Goal: Answer question/provide support: Share knowledge or assist other users

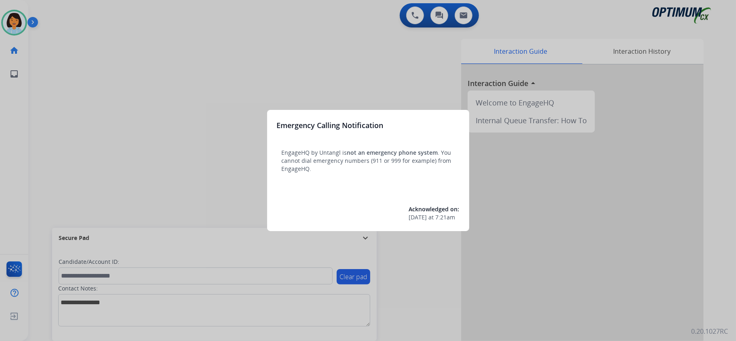
click at [162, 72] on div at bounding box center [368, 170] width 736 height 341
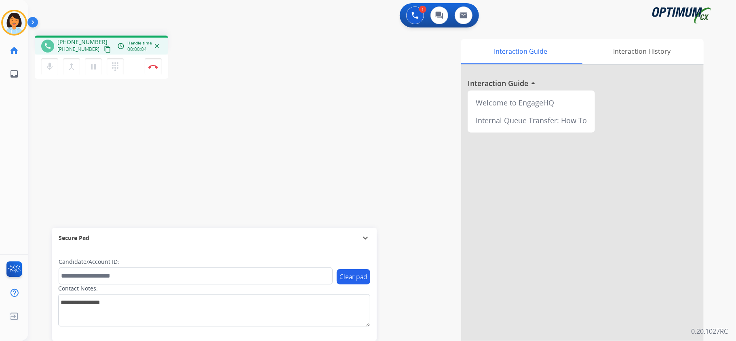
click at [104, 47] on mat-icon "content_copy" at bounding box center [107, 49] width 7 height 7
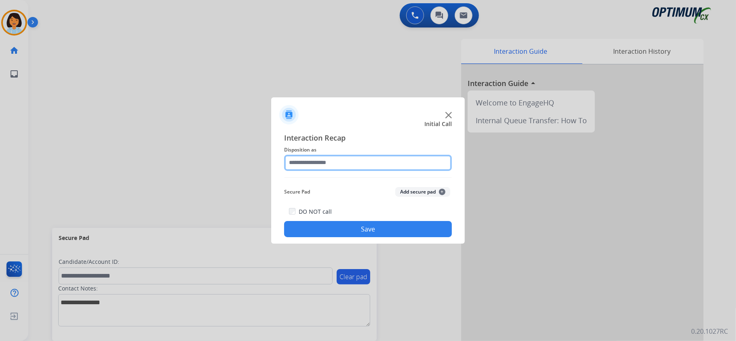
click at [363, 162] on input "text" at bounding box center [368, 163] width 168 height 16
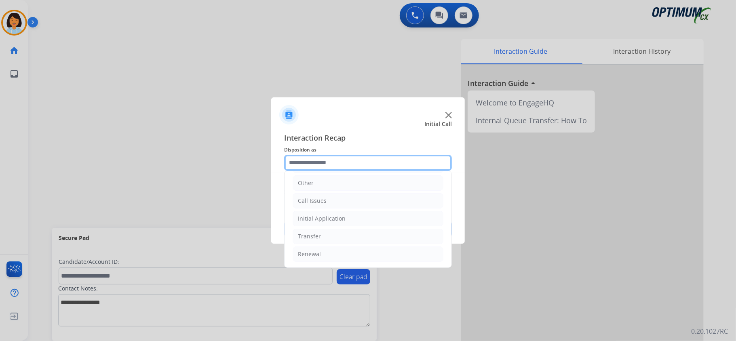
scroll to position [57, 0]
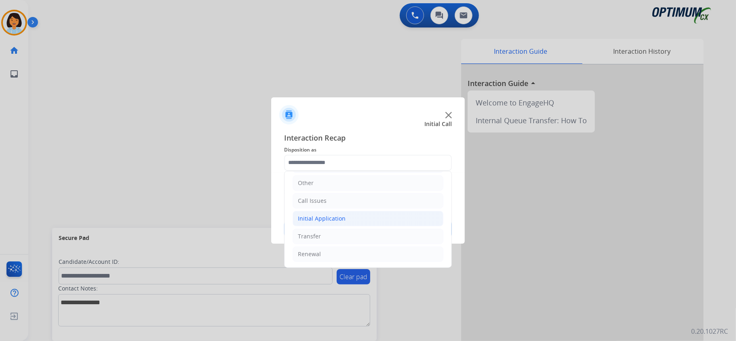
click at [330, 211] on li "Initial Application" at bounding box center [368, 218] width 151 height 15
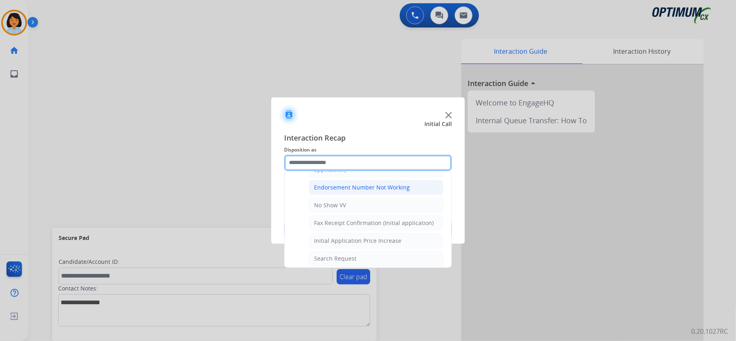
scroll to position [327, 0]
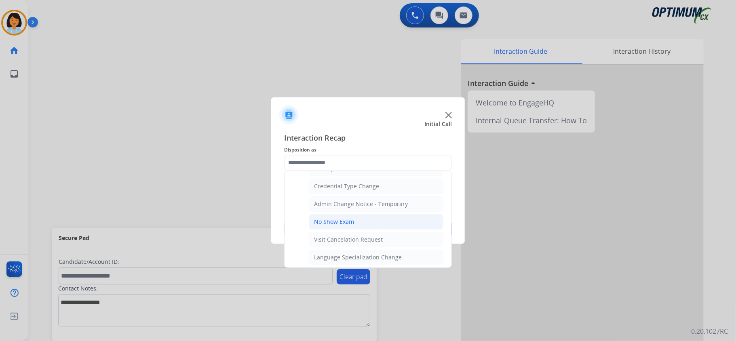
click at [363, 223] on li "No Show Exam" at bounding box center [376, 221] width 135 height 15
type input "**********"
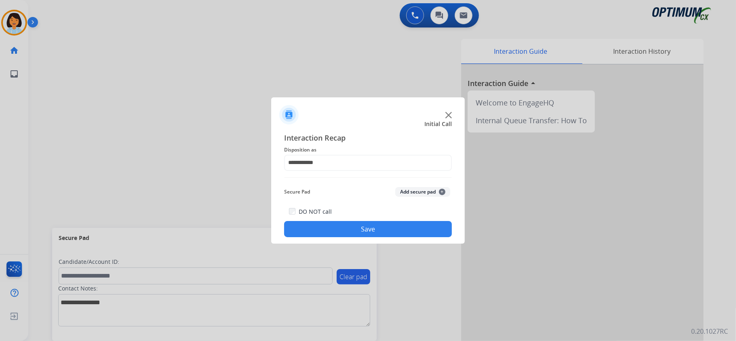
click at [363, 233] on button "Save" at bounding box center [368, 229] width 168 height 16
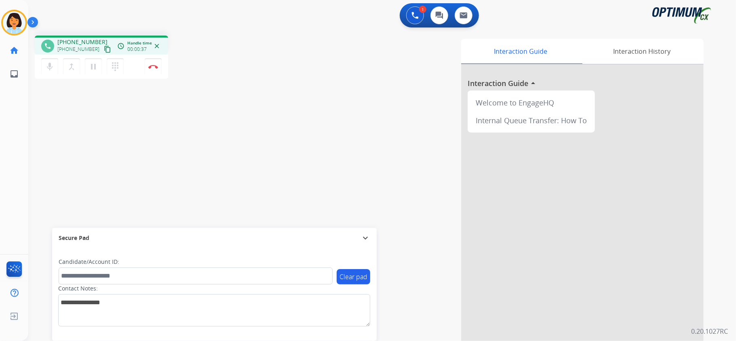
click at [104, 47] on mat-icon "content_copy" at bounding box center [107, 49] width 7 height 7
click at [104, 49] on mat-icon "content_copy" at bounding box center [107, 49] width 7 height 7
click at [156, 70] on button "Disconnect" at bounding box center [153, 66] width 17 height 17
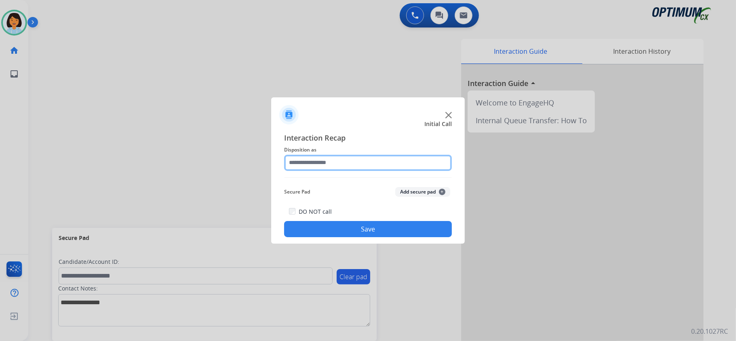
click at [323, 159] on input "text" at bounding box center [368, 163] width 168 height 16
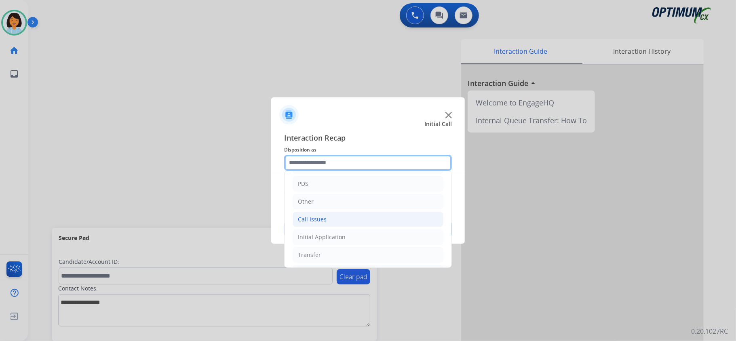
scroll to position [54, 0]
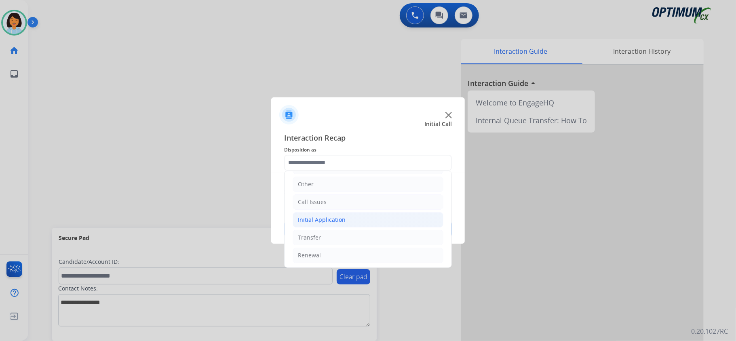
click at [327, 224] on div "Initial Application" at bounding box center [322, 220] width 48 height 8
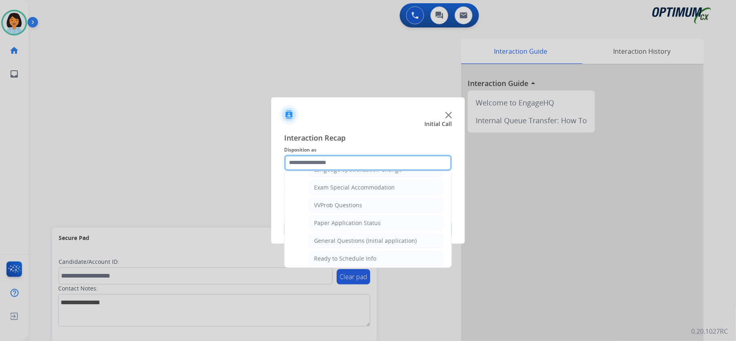
scroll to position [431, 0]
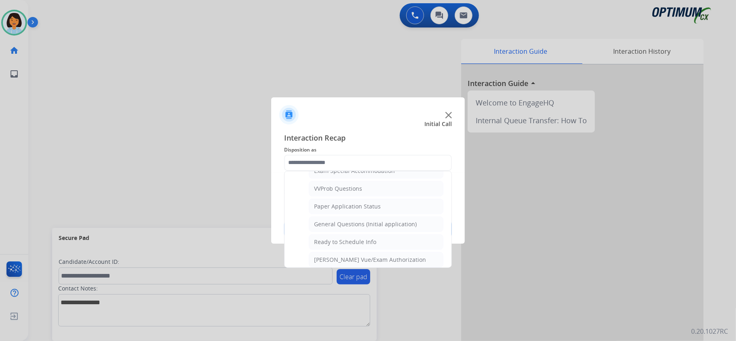
click at [348, 228] on div "General Questions (Initial application)" at bounding box center [365, 224] width 103 height 8
type input "**********"
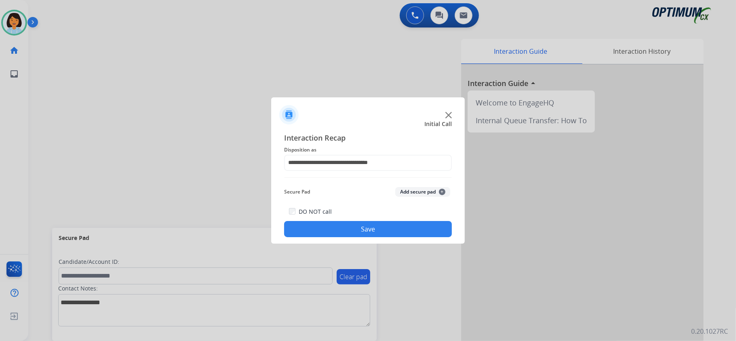
click at [348, 233] on button "Save" at bounding box center [368, 229] width 168 height 16
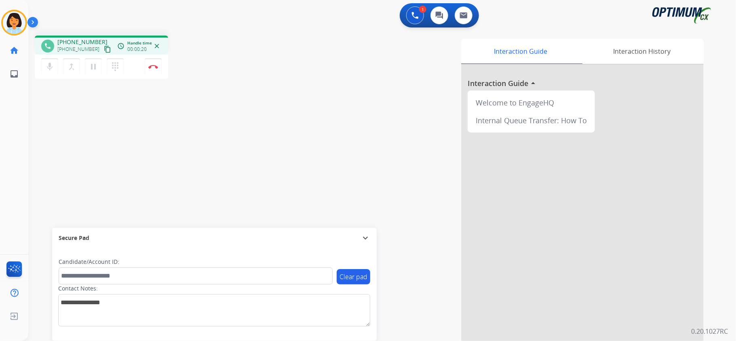
click at [104, 49] on mat-icon "content_copy" at bounding box center [107, 49] width 7 height 7
click at [151, 67] on img at bounding box center [153, 67] width 10 height 4
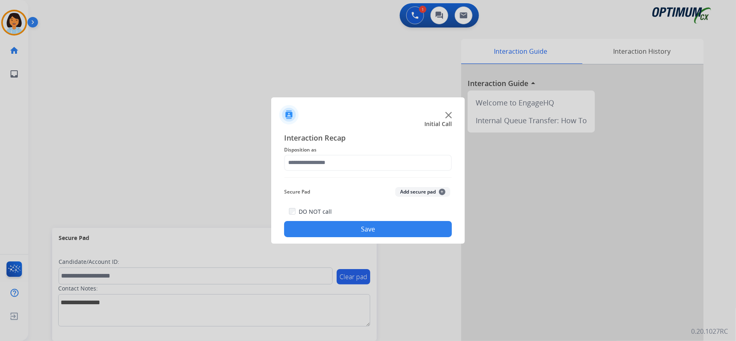
click at [350, 171] on div "Interaction Recap Disposition as Secure Pad Add secure pad + DO NOT call Save" at bounding box center [368, 185] width 168 height 106
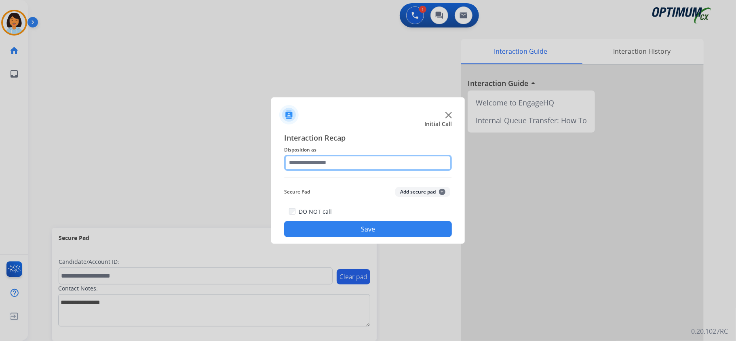
click at [353, 162] on input "text" at bounding box center [368, 163] width 168 height 16
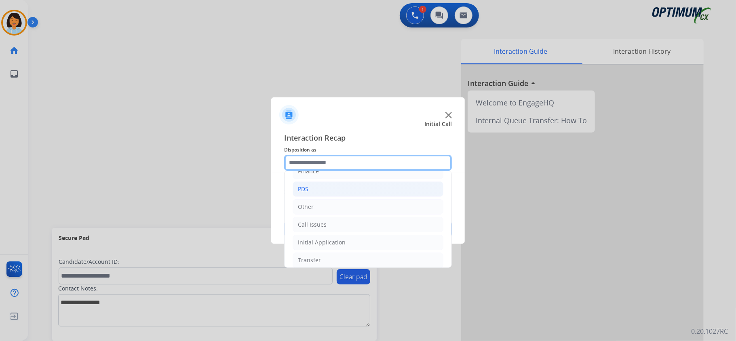
scroll to position [57, 0]
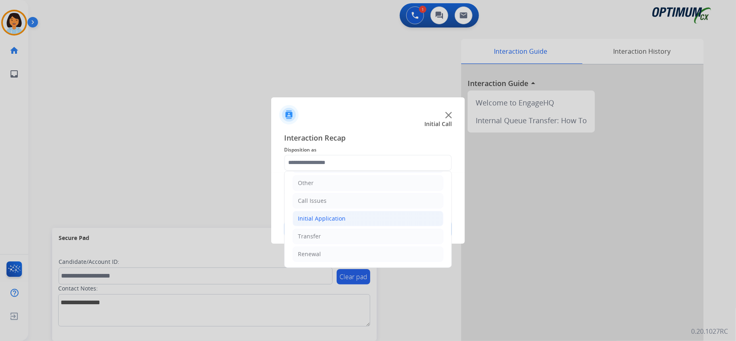
click at [372, 219] on li "Initial Application" at bounding box center [368, 218] width 151 height 15
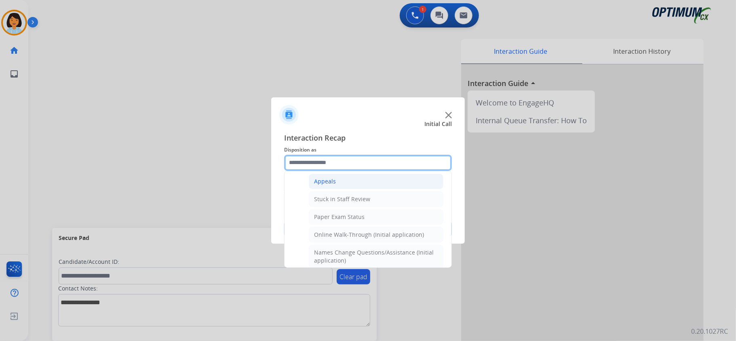
scroll to position [111, 0]
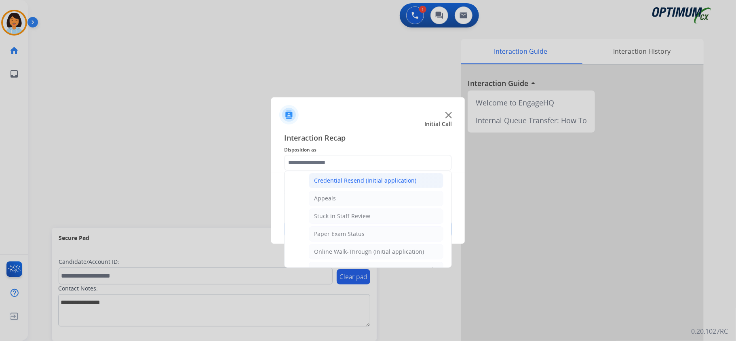
click at [371, 182] on div "Credential Resend (Initial application)" at bounding box center [365, 181] width 102 height 8
type input "**********"
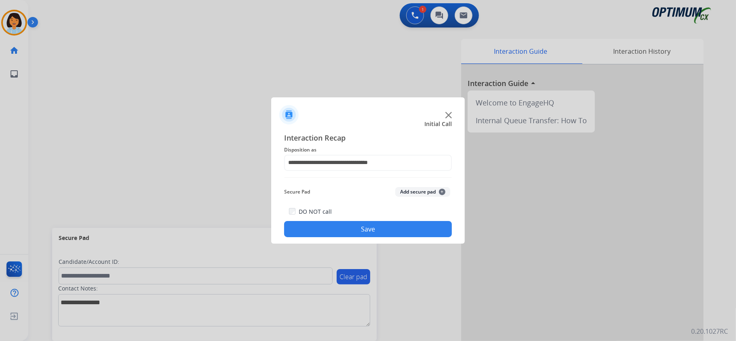
click at [351, 220] on div "DO NOT call Save" at bounding box center [368, 222] width 168 height 31
click at [351, 224] on button "Save" at bounding box center [368, 229] width 168 height 16
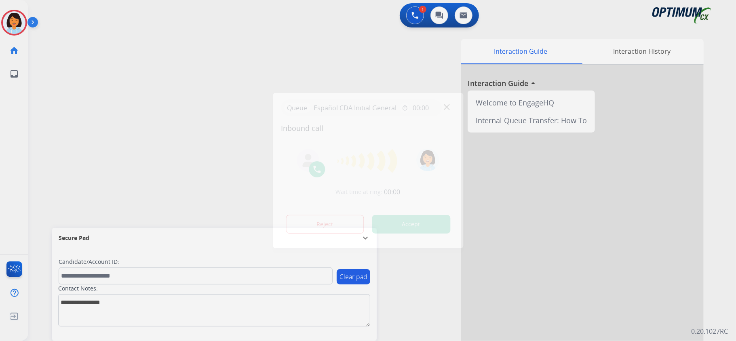
click at [392, 219] on button "Accept" at bounding box center [411, 224] width 78 height 19
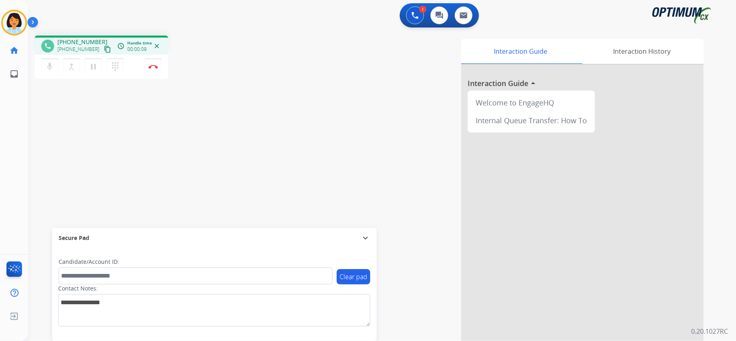
click at [133, 138] on div "phone +13473045471 +13473045471 content_copy access_time Call metrics Queue 00:…" at bounding box center [372, 197] width 688 height 337
click at [104, 49] on mat-icon "content_copy" at bounding box center [107, 49] width 7 height 7
click at [104, 46] on mat-icon "content_copy" at bounding box center [107, 49] width 7 height 7
click at [153, 67] on img at bounding box center [153, 67] width 10 height 4
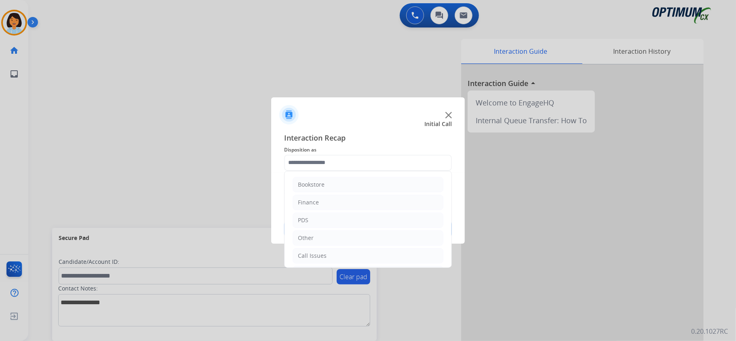
click at [344, 159] on input "text" at bounding box center [368, 163] width 168 height 16
click at [340, 215] on div "Initial Application" at bounding box center [322, 219] width 48 height 8
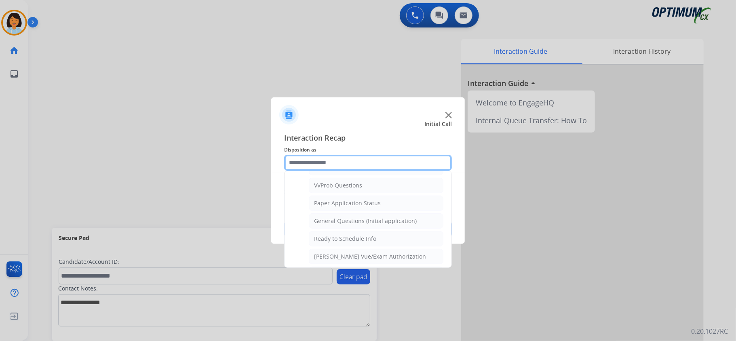
scroll to position [498, 0]
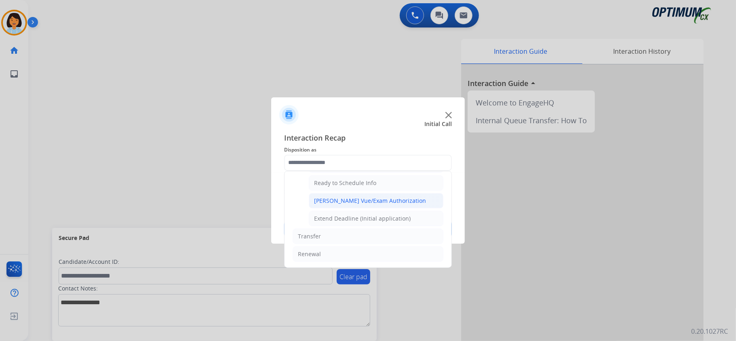
click at [352, 200] on div "[PERSON_NAME] Vue/Exam Authorization" at bounding box center [370, 201] width 112 height 8
type input "**********"
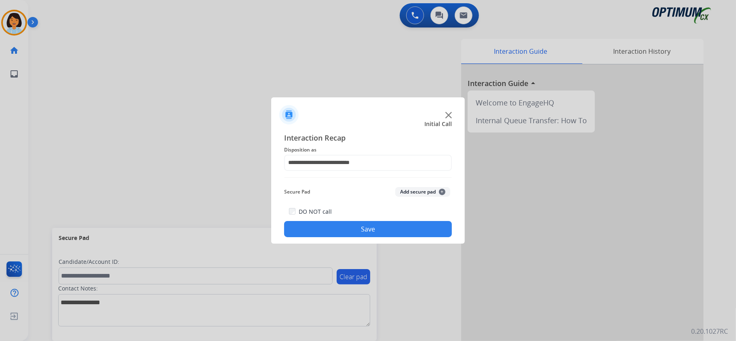
click at [340, 228] on button "Save" at bounding box center [368, 229] width 168 height 16
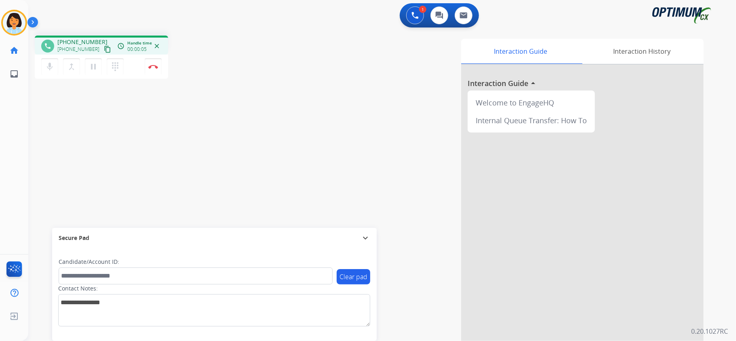
click at [104, 48] on mat-icon "content_copy" at bounding box center [107, 49] width 7 height 7
click at [158, 70] on button "Disconnect" at bounding box center [153, 66] width 17 height 17
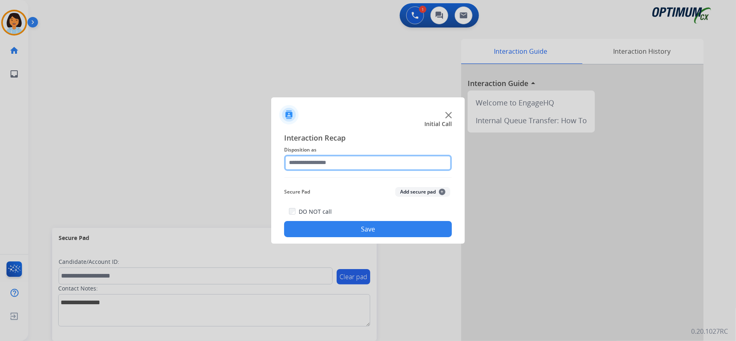
click at [351, 167] on input "text" at bounding box center [368, 163] width 168 height 16
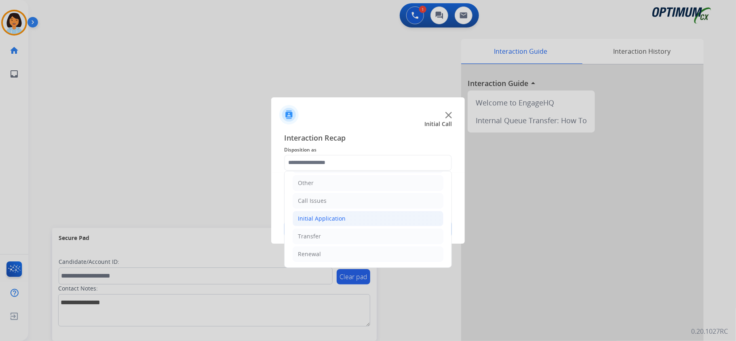
click at [351, 215] on li "Initial Application" at bounding box center [368, 218] width 151 height 15
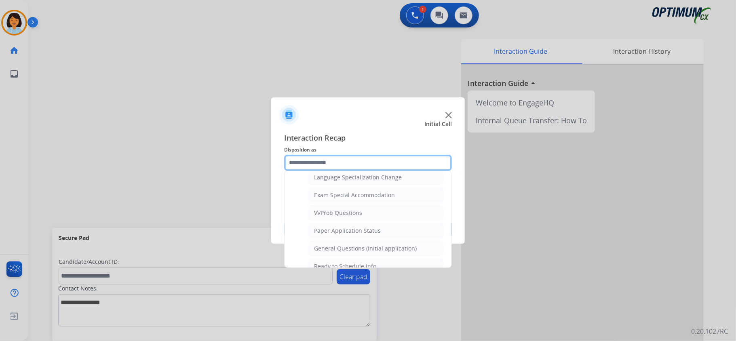
scroll to position [434, 0]
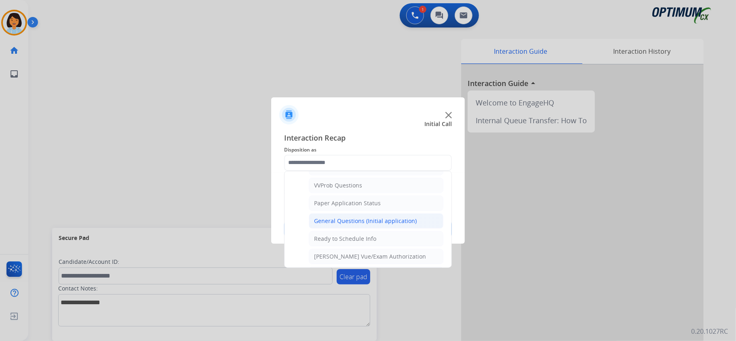
click at [357, 225] on div "General Questions (Initial application)" at bounding box center [365, 221] width 103 height 8
type input "**********"
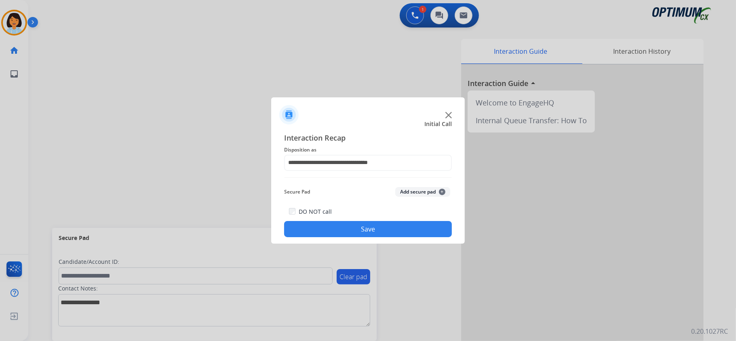
click at [353, 222] on button "Save" at bounding box center [368, 229] width 168 height 16
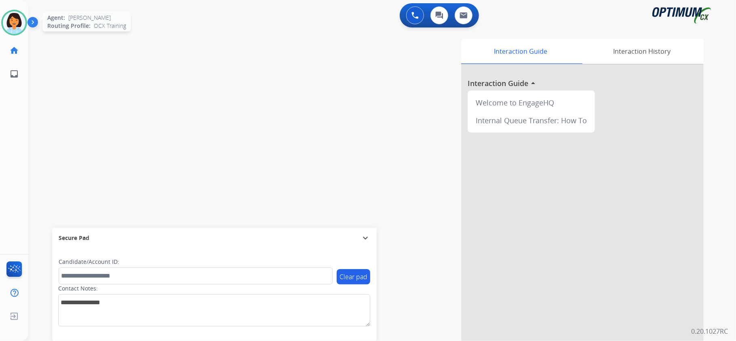
click at [26, 17] on div "Agent: Sylvia Routing Profile: OCX Training" at bounding box center [14, 23] width 26 height 26
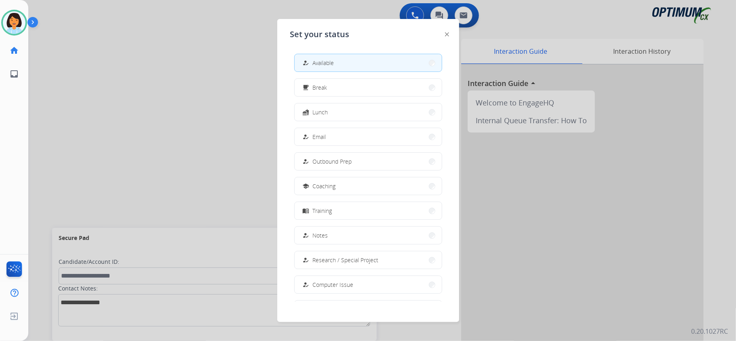
click at [363, 86] on button "free_breakfast Break" at bounding box center [368, 87] width 147 height 17
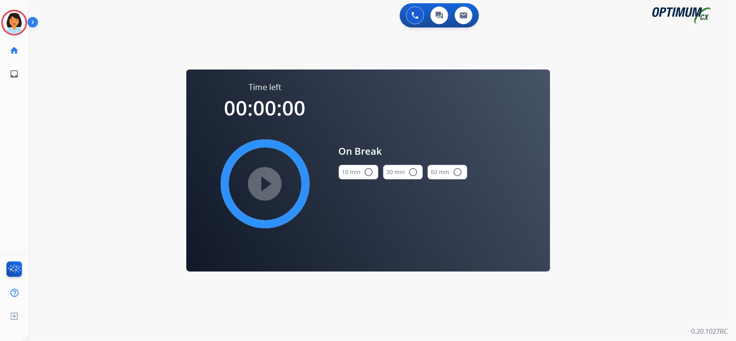
click at [357, 173] on button "10 min radio_button_unchecked" at bounding box center [359, 172] width 40 height 15
click at [269, 180] on mat-icon "play_circle_filled" at bounding box center [265, 184] width 10 height 10
click at [15, 20] on icon at bounding box center [14, 23] width 26 height 26
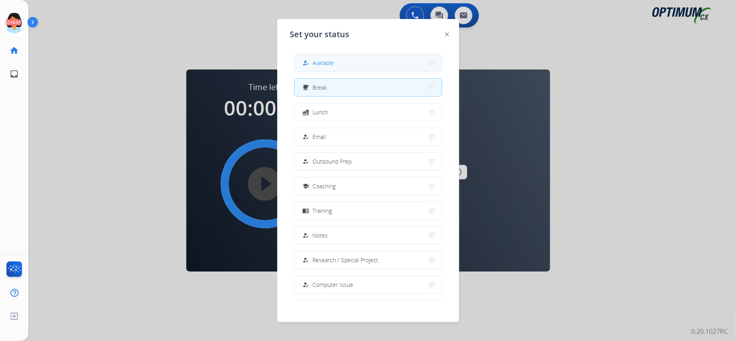
click at [402, 60] on button "how_to_reg Available" at bounding box center [368, 62] width 147 height 17
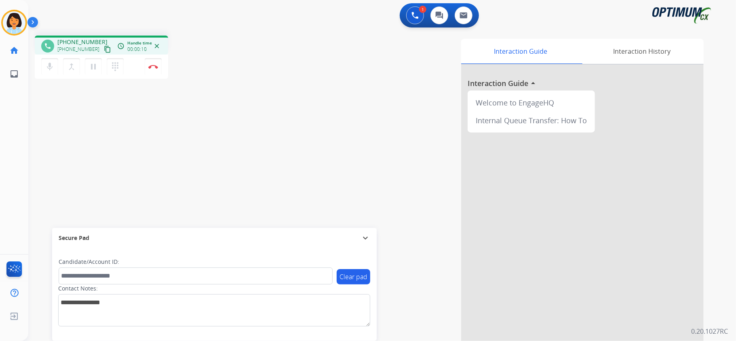
click at [104, 48] on mat-icon "content_copy" at bounding box center [107, 49] width 7 height 7
click at [151, 71] on button "Disconnect" at bounding box center [153, 66] width 17 height 17
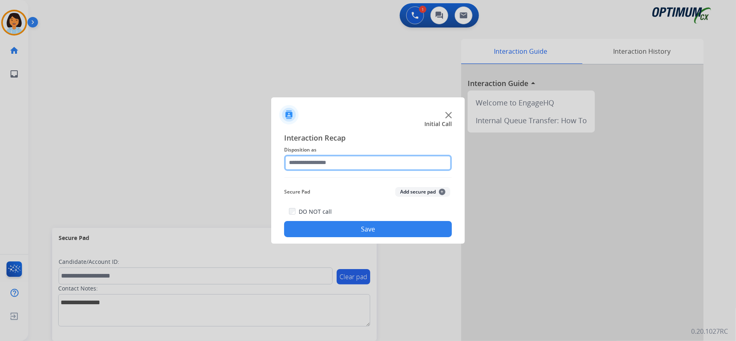
click at [413, 161] on input "text" at bounding box center [368, 163] width 168 height 16
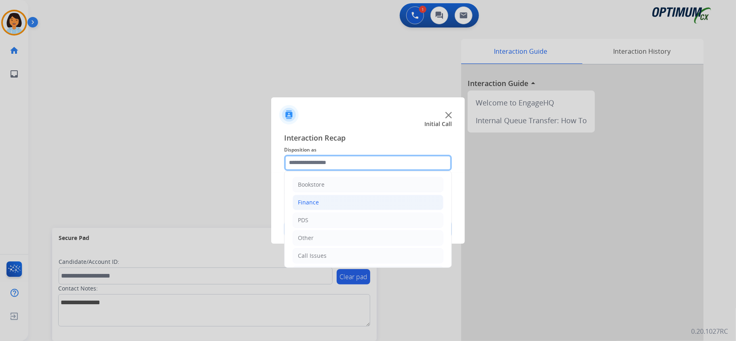
scroll to position [54, 0]
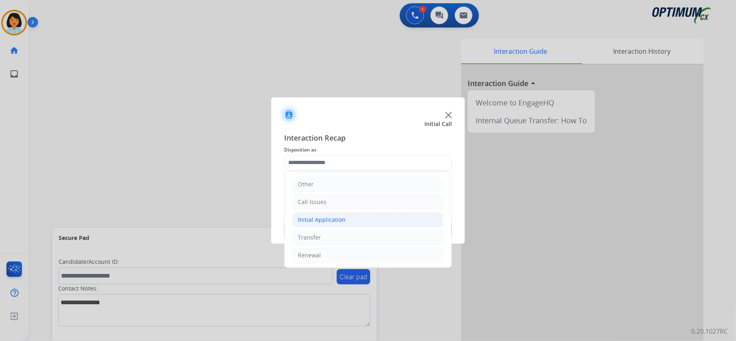
click at [372, 215] on li "Initial Application" at bounding box center [368, 219] width 151 height 15
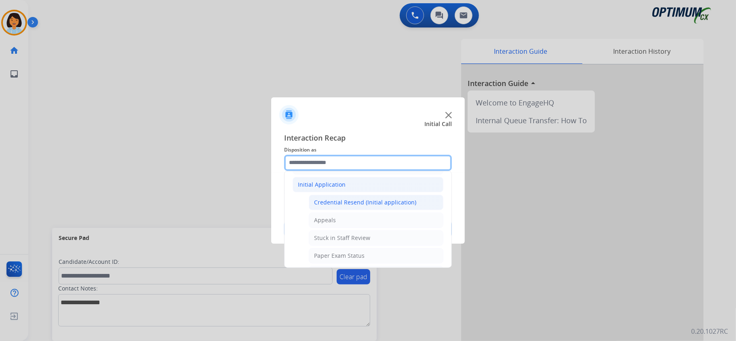
scroll to position [108, 0]
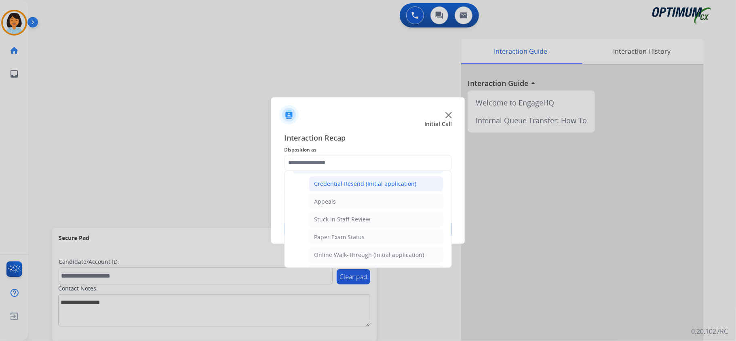
click at [359, 187] on div "Credential Resend (Initial application)" at bounding box center [365, 184] width 102 height 8
type input "**********"
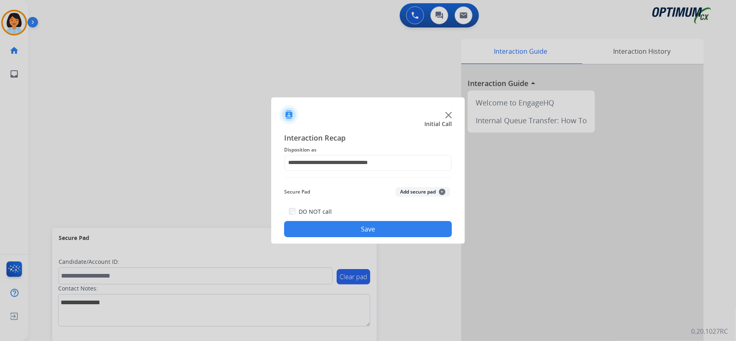
click at [356, 224] on button "Save" at bounding box center [368, 229] width 168 height 16
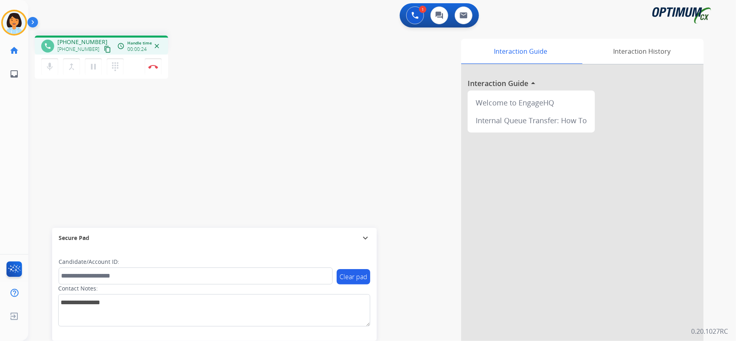
click at [238, 81] on div "phone +14075163614 +14075163614 content_copy access_time Call metrics Queue 00:…" at bounding box center [147, 59] width 225 height 46
click at [104, 47] on mat-icon "content_copy" at bounding box center [107, 49] width 7 height 7
click at [153, 65] on img at bounding box center [153, 67] width 10 height 4
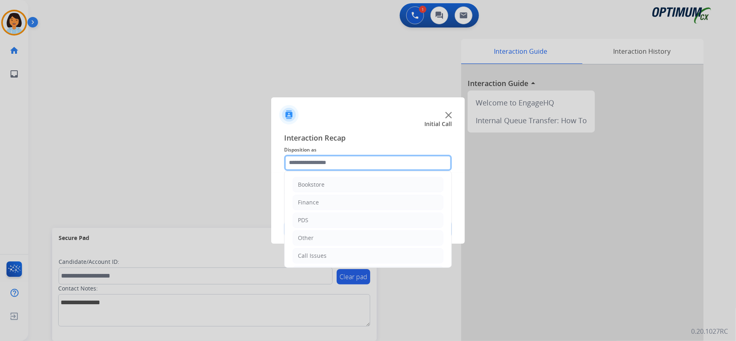
click at [335, 162] on input "text" at bounding box center [368, 163] width 168 height 16
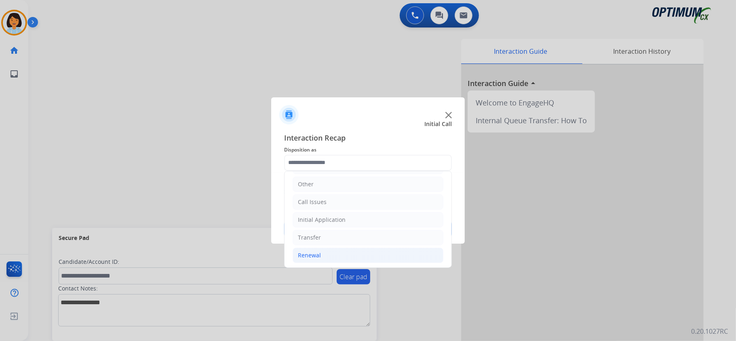
click at [330, 255] on li "Renewal" at bounding box center [368, 255] width 151 height 15
click at [306, 254] on div "Renewal" at bounding box center [309, 255] width 23 height 8
click at [308, 249] on li "Renewal" at bounding box center [368, 255] width 151 height 15
click at [309, 253] on li "Renewal" at bounding box center [368, 255] width 151 height 15
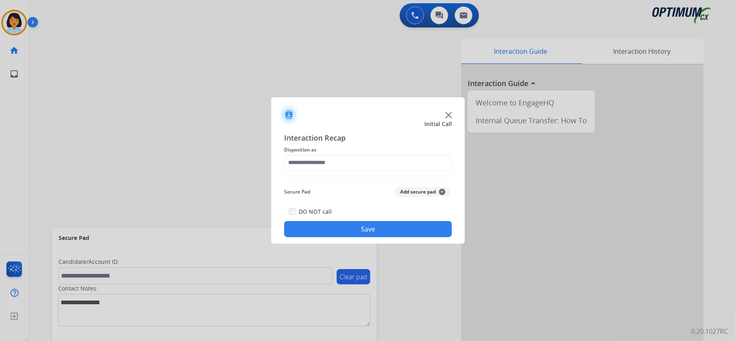
click at [329, 215] on label "DO NOT call" at bounding box center [315, 212] width 33 height 8
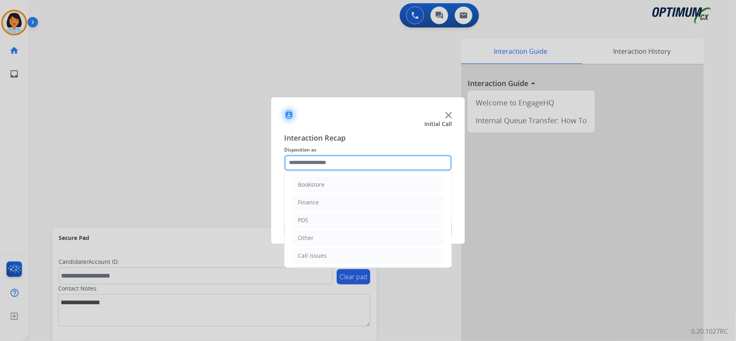
click at [327, 162] on input "text" at bounding box center [368, 163] width 168 height 16
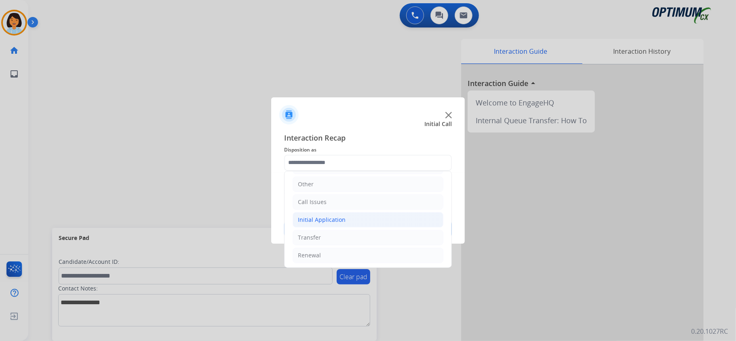
click at [332, 224] on div "Initial Application" at bounding box center [322, 220] width 48 height 8
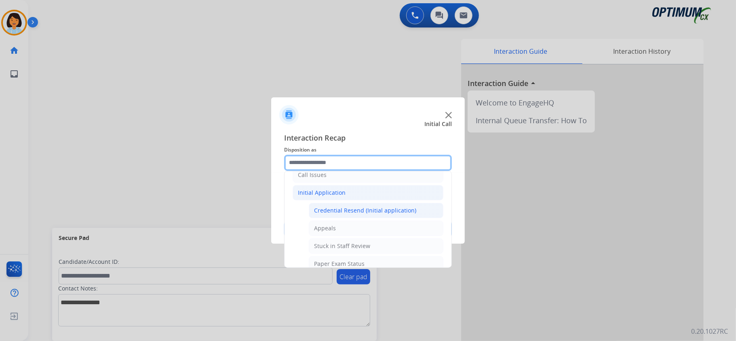
scroll to position [108, 0]
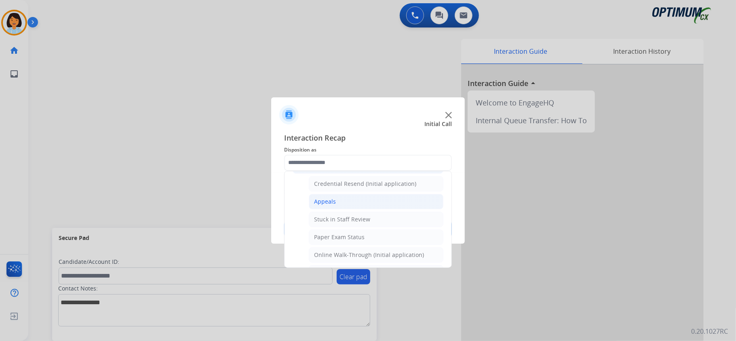
click at [331, 201] on div "Appeals" at bounding box center [325, 202] width 22 height 8
type input "*******"
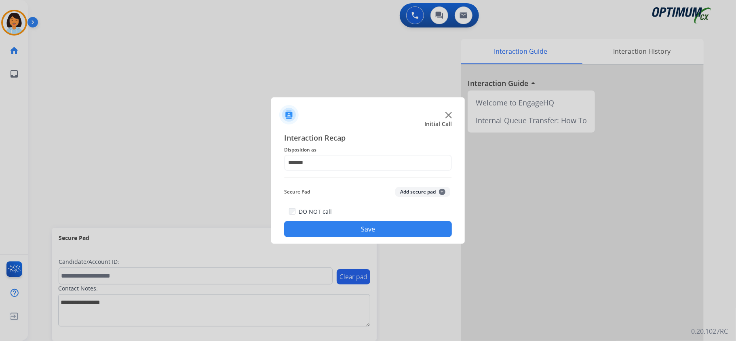
click at [341, 230] on button "Save" at bounding box center [368, 229] width 168 height 16
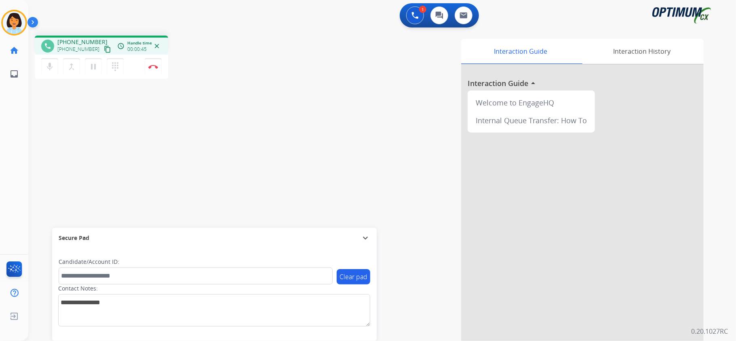
click at [104, 49] on mat-icon "content_copy" at bounding box center [107, 49] width 7 height 7
click at [151, 65] on img at bounding box center [153, 67] width 10 height 4
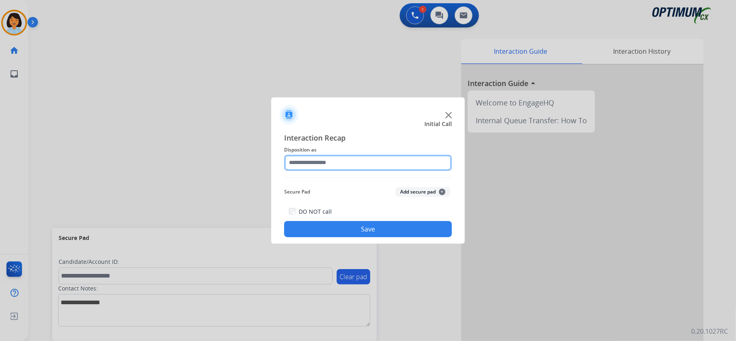
click at [324, 162] on input "text" at bounding box center [368, 163] width 168 height 16
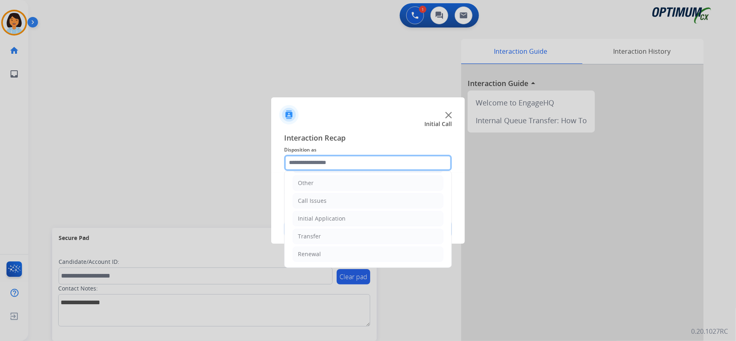
scroll to position [57, 0]
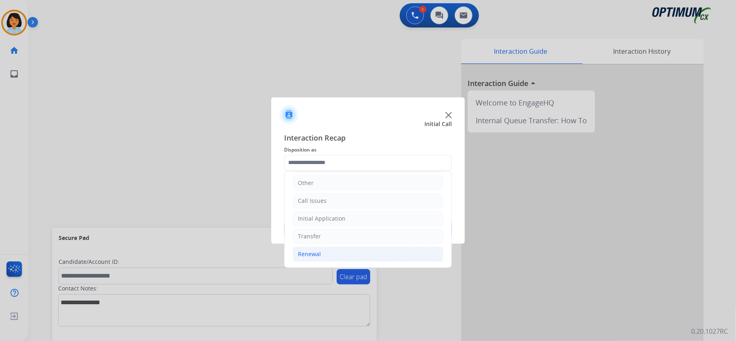
click at [319, 251] on div "Renewal" at bounding box center [309, 254] width 23 height 8
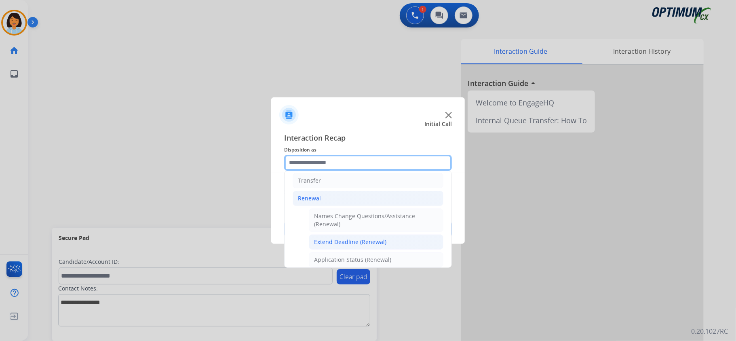
scroll to position [165, 0]
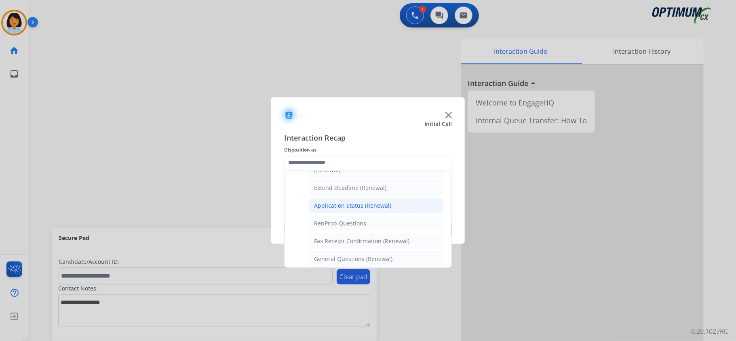
click at [366, 205] on div "Application Status (Renewal)" at bounding box center [352, 206] width 77 height 8
type input "**********"
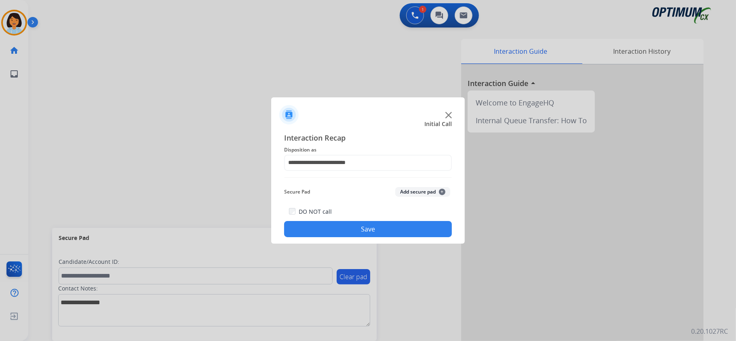
click at [350, 228] on button "Save" at bounding box center [368, 229] width 168 height 16
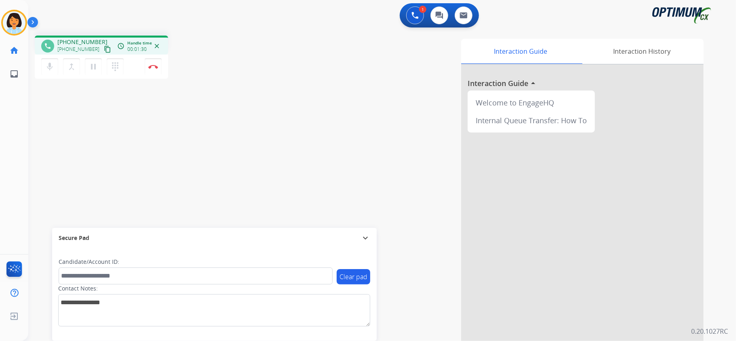
click at [104, 49] on mat-icon "content_copy" at bounding box center [107, 49] width 7 height 7
click at [152, 65] on img at bounding box center [153, 67] width 10 height 4
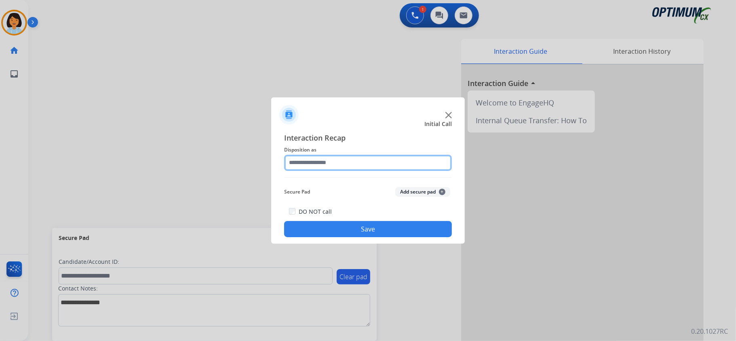
click at [321, 164] on input "text" at bounding box center [368, 163] width 168 height 16
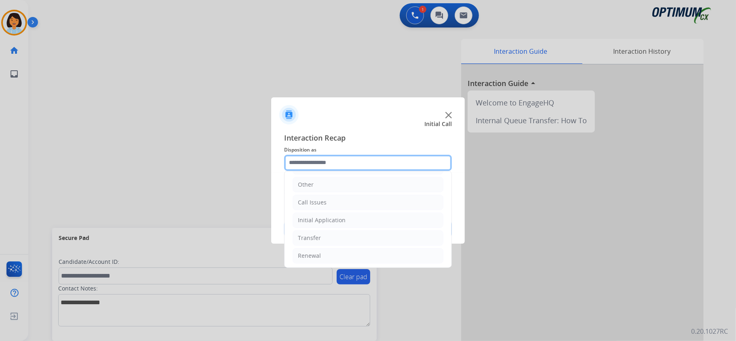
scroll to position [57, 0]
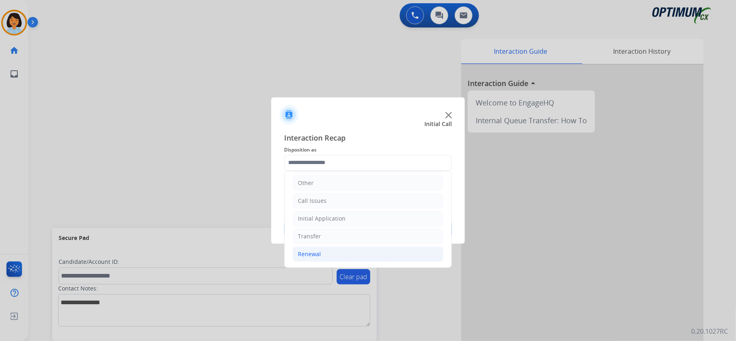
click at [337, 255] on li "Renewal" at bounding box center [368, 254] width 151 height 15
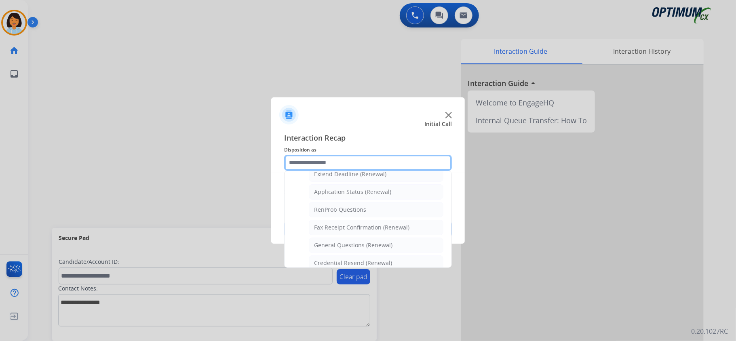
scroll to position [188, 0]
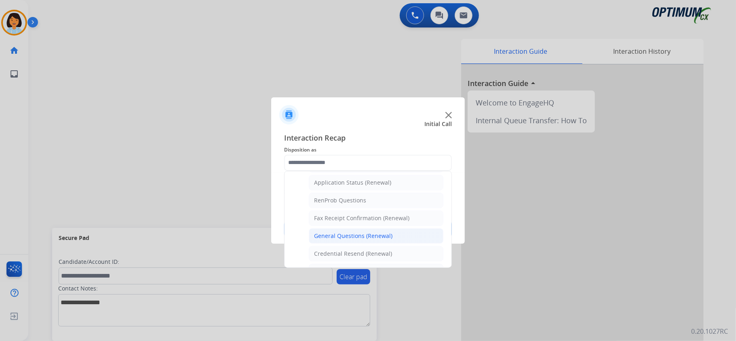
click at [372, 239] on div "General Questions (Renewal)" at bounding box center [353, 236] width 78 height 8
type input "**********"
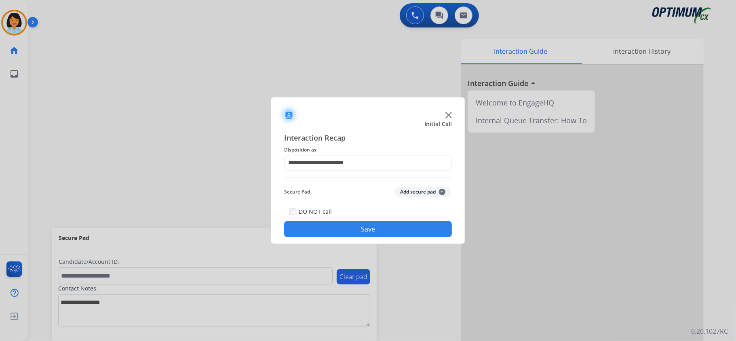
click at [358, 230] on button "Save" at bounding box center [368, 229] width 168 height 16
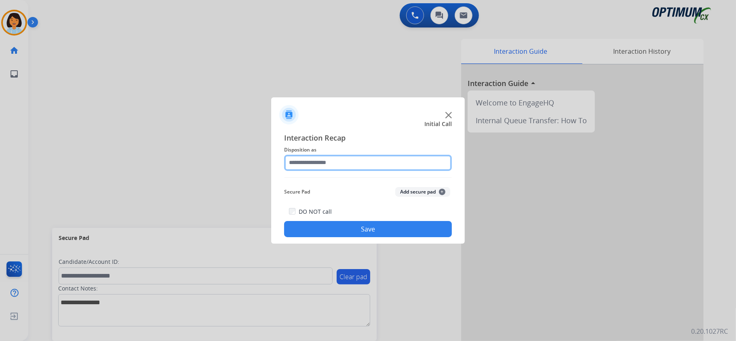
click at [364, 169] on input "text" at bounding box center [368, 163] width 168 height 16
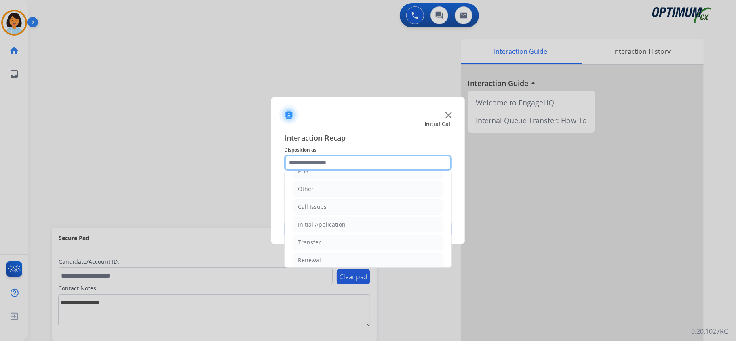
scroll to position [57, 0]
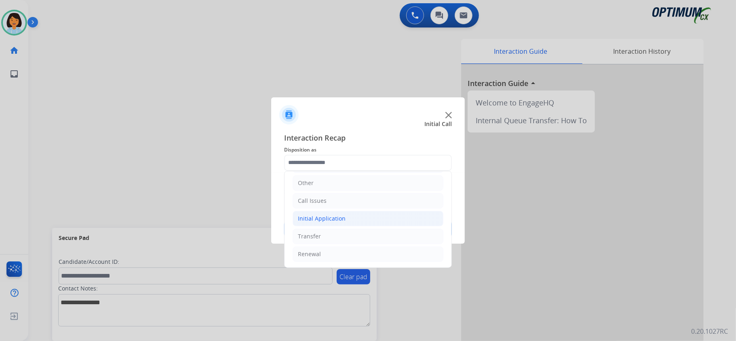
click at [316, 219] on div "Initial Application" at bounding box center [322, 219] width 48 height 8
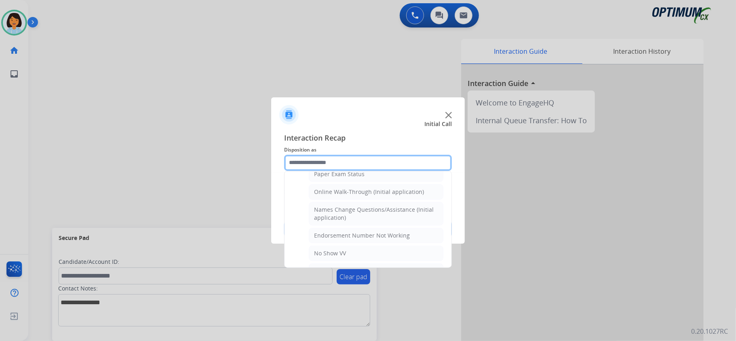
scroll to position [181, 0]
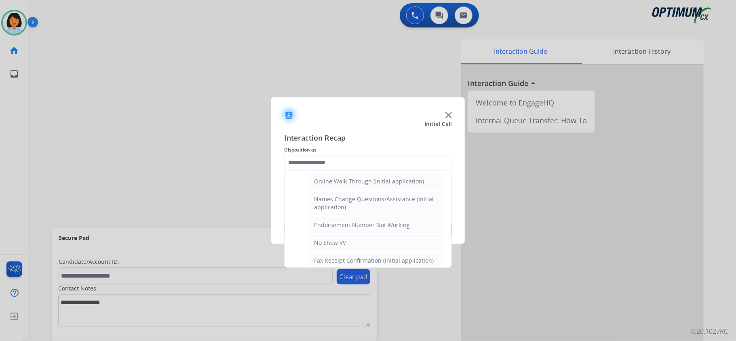
click at [398, 174] on ul "Credential Resend (Initial application) Appeals Stuck in Staff Review Paper Exa…" at bounding box center [368, 319] width 151 height 433
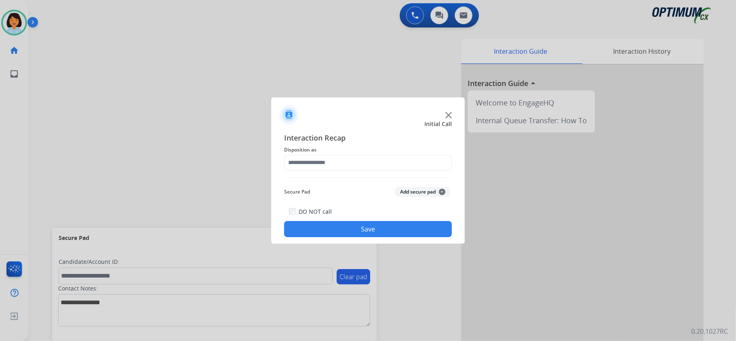
click at [382, 232] on button "Save" at bounding box center [368, 229] width 168 height 16
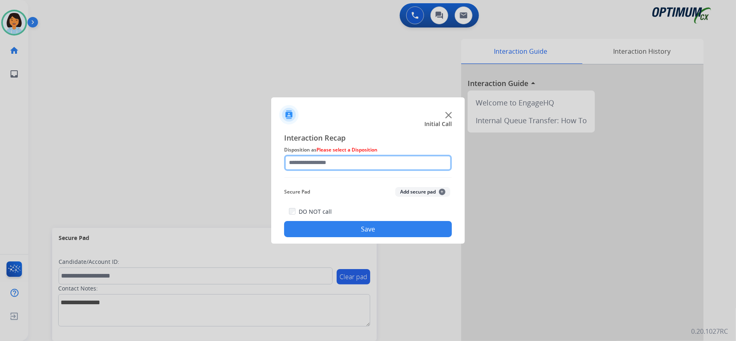
click at [365, 162] on input "text" at bounding box center [368, 163] width 168 height 16
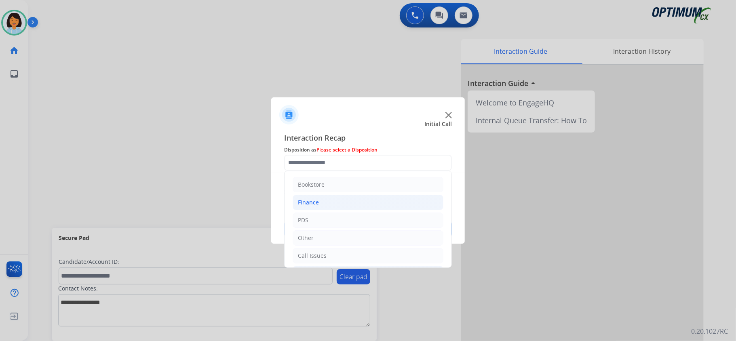
click at [359, 206] on li "Finance" at bounding box center [368, 202] width 151 height 15
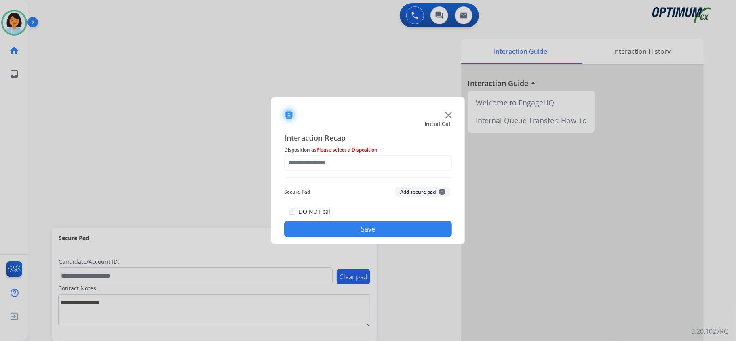
click at [129, 167] on div at bounding box center [368, 170] width 736 height 341
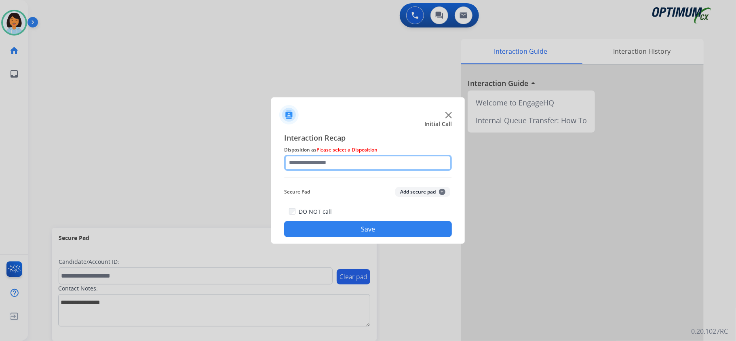
click at [424, 165] on input "text" at bounding box center [368, 163] width 168 height 16
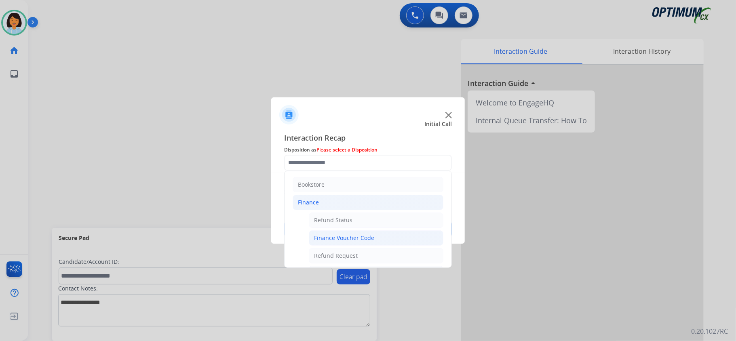
click at [382, 234] on li "Finance Voucher Code" at bounding box center [376, 237] width 135 height 15
type input "**********"
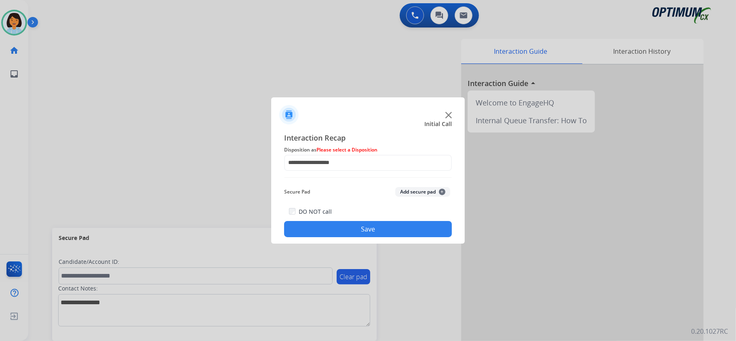
click at [352, 233] on button "Save" at bounding box center [368, 229] width 168 height 16
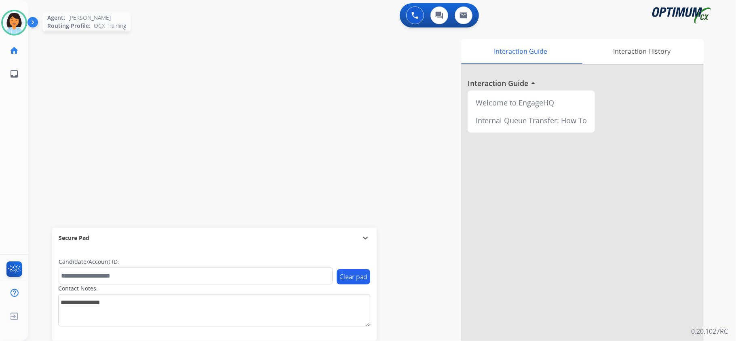
click at [15, 23] on img at bounding box center [14, 22] width 23 height 23
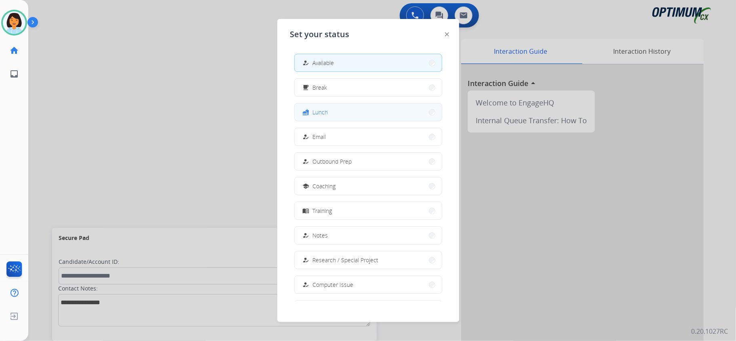
click at [374, 119] on button "fastfood Lunch" at bounding box center [368, 111] width 147 height 17
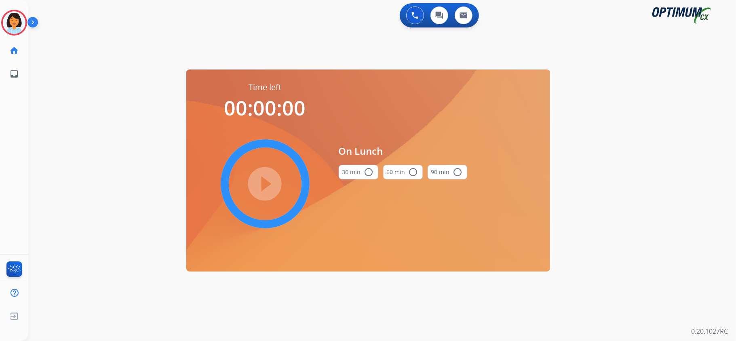
click at [84, 143] on div "0 Voice Interactions 0 Chat Interactions 0 Email Interactions swap_horiz Break …" at bounding box center [382, 170] width 708 height 341
click at [371, 179] on button "30 min radio_button_unchecked" at bounding box center [359, 172] width 40 height 15
click at [269, 182] on mat-icon "play_circle_filled" at bounding box center [265, 184] width 10 height 10
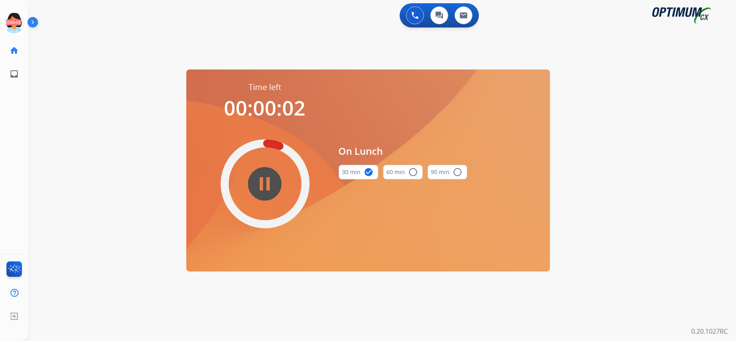
click at [57, 67] on div "swap_horiz Break voice bridge close_fullscreen Connect 3-Way Call merge_type Se…" at bounding box center [372, 48] width 688 height 39
click at [12, 17] on icon at bounding box center [14, 23] width 26 height 26
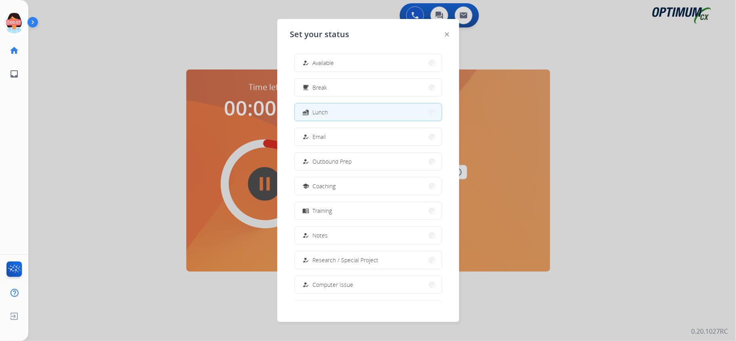
click at [314, 59] on div "how_to_reg Available" at bounding box center [317, 63] width 33 height 10
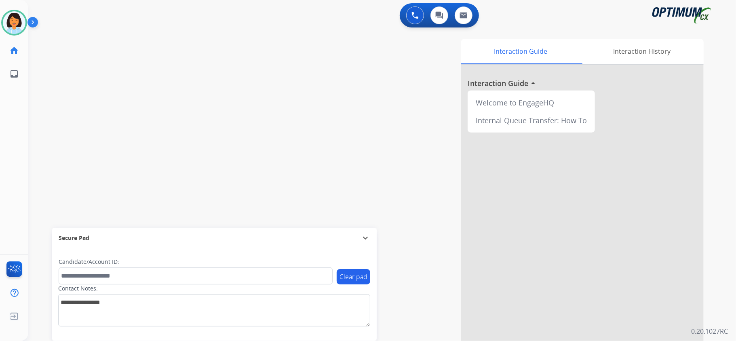
scroll to position [25, 0]
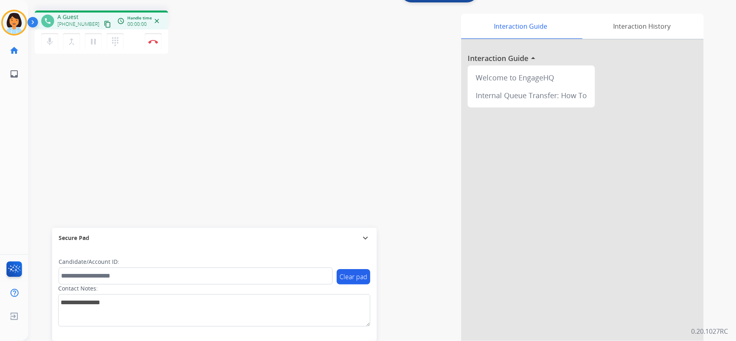
click at [197, 112] on div "phone A Guest +18013970937 content_copy access_time Call metrics Queue 00:10 Ho…" at bounding box center [372, 172] width 688 height 337
click at [104, 21] on mat-icon "content_copy" at bounding box center [107, 24] width 7 height 7
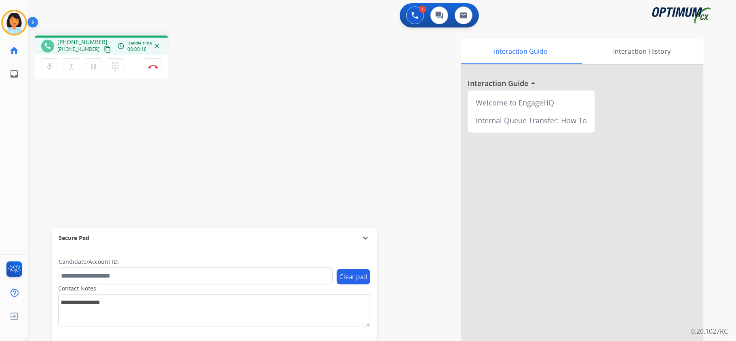
click at [104, 49] on mat-icon "content_copy" at bounding box center [107, 49] width 7 height 7
click at [151, 65] on img at bounding box center [153, 67] width 10 height 4
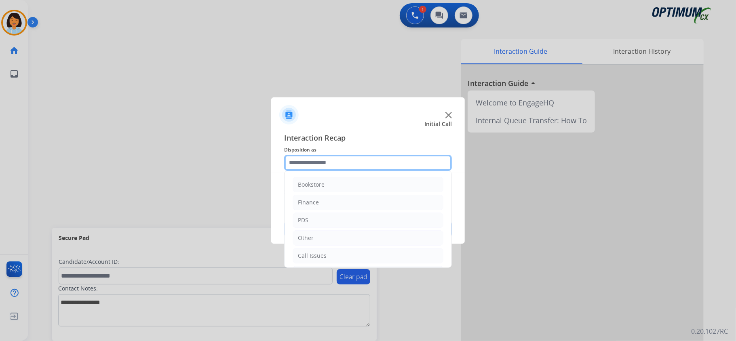
click at [320, 158] on input "text" at bounding box center [368, 163] width 168 height 16
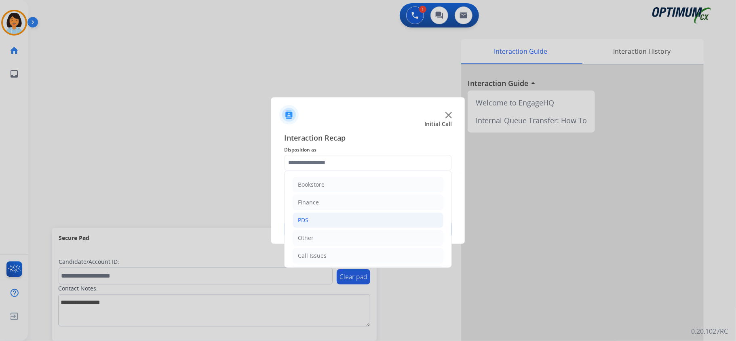
click at [326, 222] on li "PDS" at bounding box center [368, 220] width 151 height 15
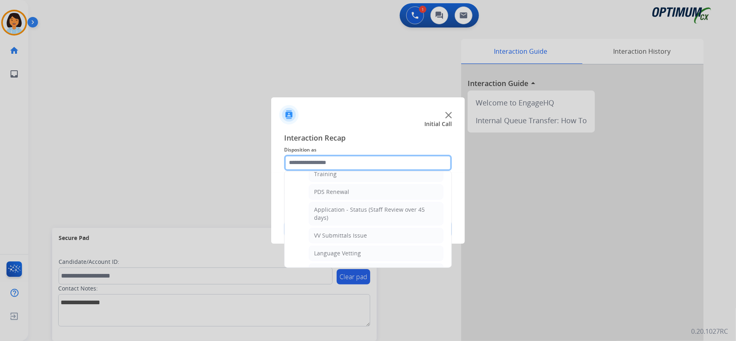
scroll to position [215, 0]
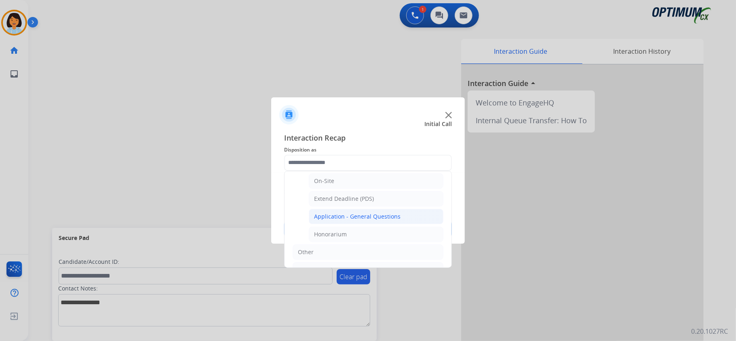
click at [376, 216] on div "Application - General Questions" at bounding box center [357, 217] width 87 height 8
type input "**********"
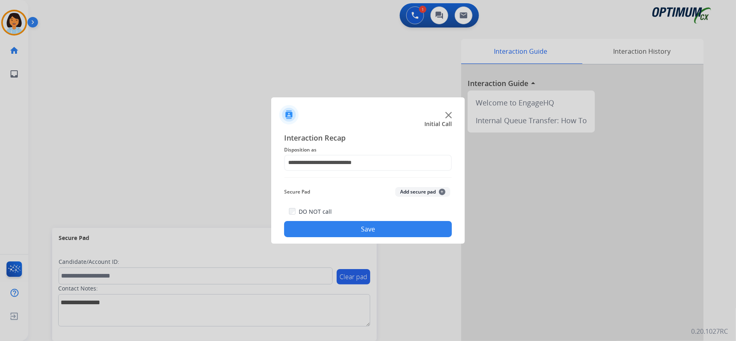
click at [369, 225] on button "Save" at bounding box center [368, 229] width 168 height 16
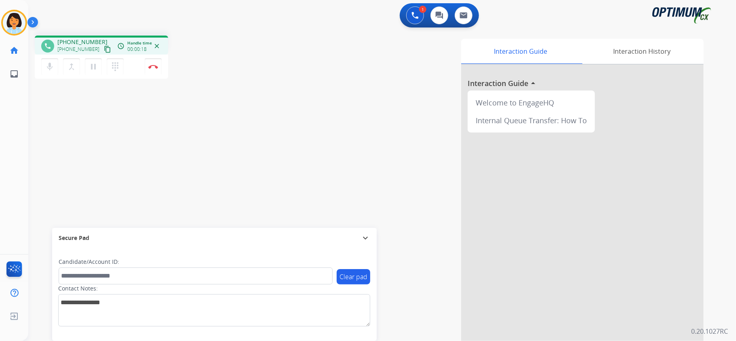
click at [104, 47] on mat-icon "content_copy" at bounding box center [107, 49] width 7 height 7
drag, startPoint x: 153, startPoint y: 70, endPoint x: 147, endPoint y: 61, distance: 9.9
click at [147, 61] on button "Disconnect" at bounding box center [153, 66] width 17 height 17
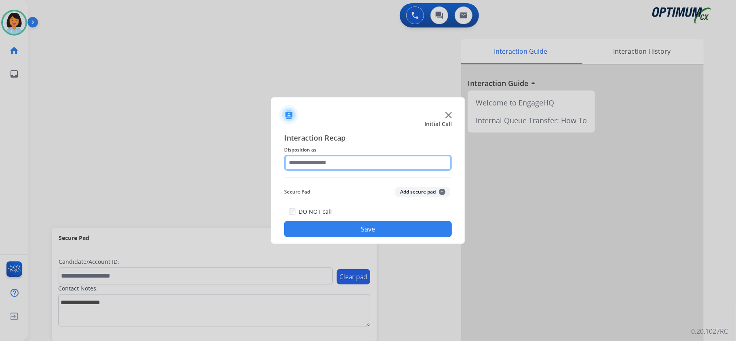
click at [413, 161] on input "text" at bounding box center [368, 163] width 168 height 16
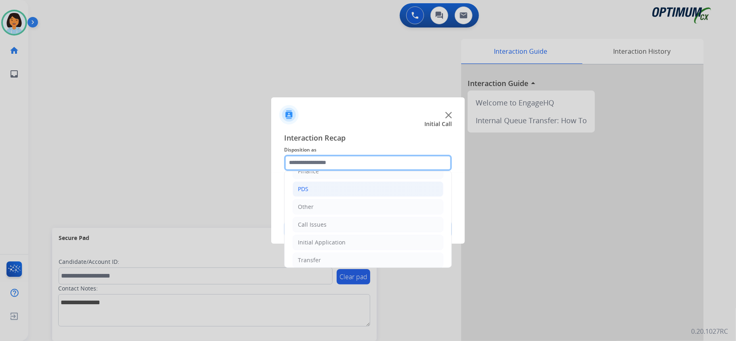
scroll to position [57, 0]
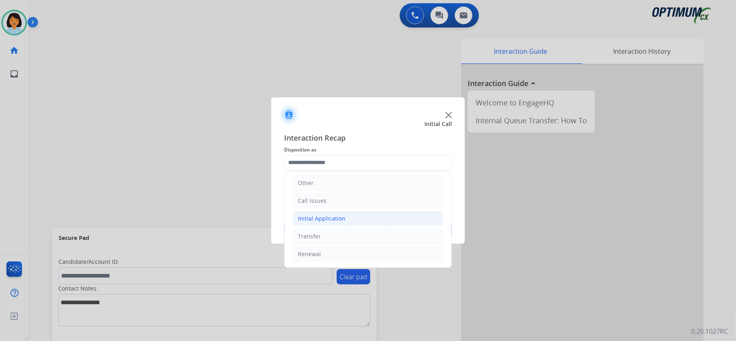
click at [325, 215] on div "Initial Application" at bounding box center [322, 219] width 48 height 8
click at [338, 248] on li "Appeals" at bounding box center [376, 252] width 135 height 15
type input "*******"
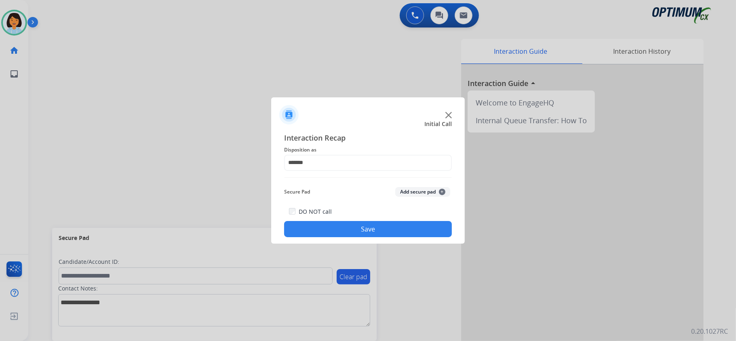
click at [340, 233] on button "Save" at bounding box center [368, 229] width 168 height 16
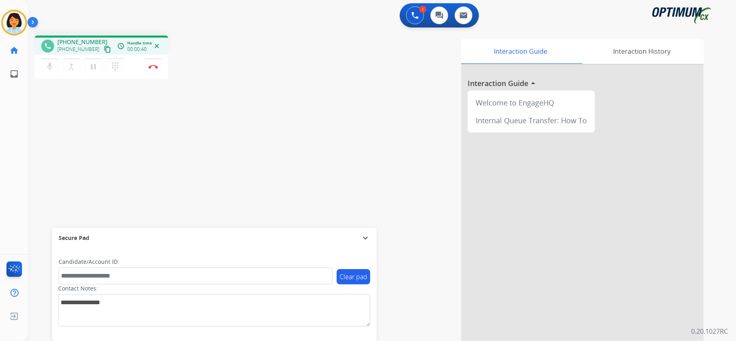
click at [104, 49] on mat-icon "content_copy" at bounding box center [107, 49] width 7 height 7
click at [104, 47] on mat-icon "content_copy" at bounding box center [107, 49] width 7 height 7
click at [150, 65] on img at bounding box center [153, 67] width 10 height 4
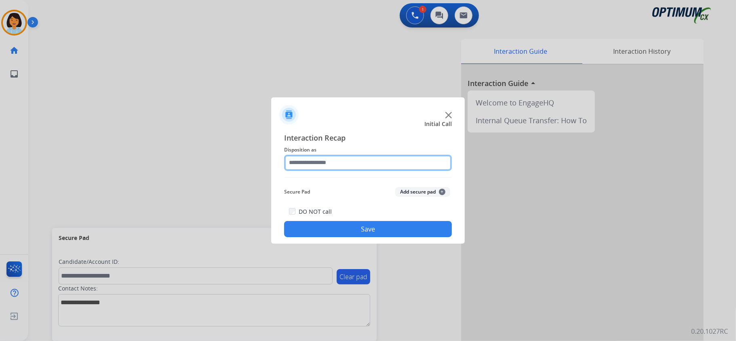
click at [333, 160] on input "text" at bounding box center [368, 163] width 168 height 16
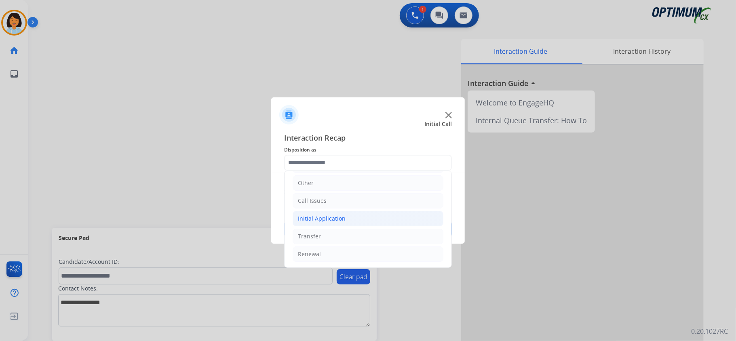
click at [340, 216] on div "Initial Application" at bounding box center [322, 219] width 48 height 8
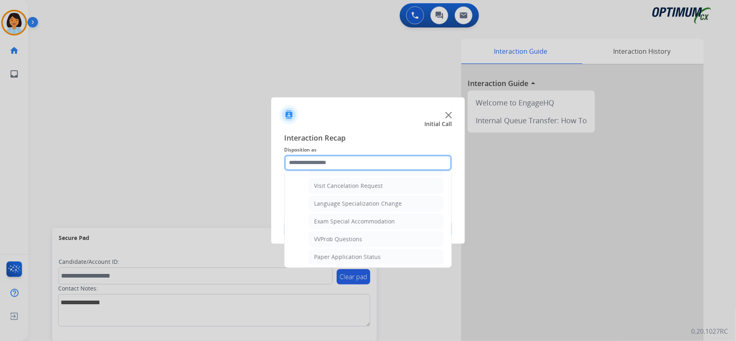
scroll to position [488, 0]
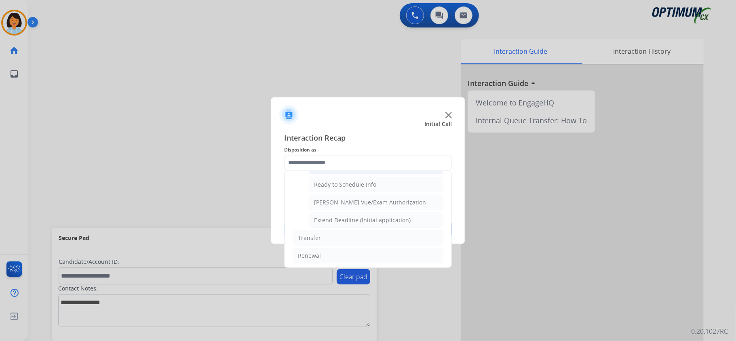
click at [351, 175] on li "General Questions (Initial application)" at bounding box center [376, 166] width 135 height 15
type input "**********"
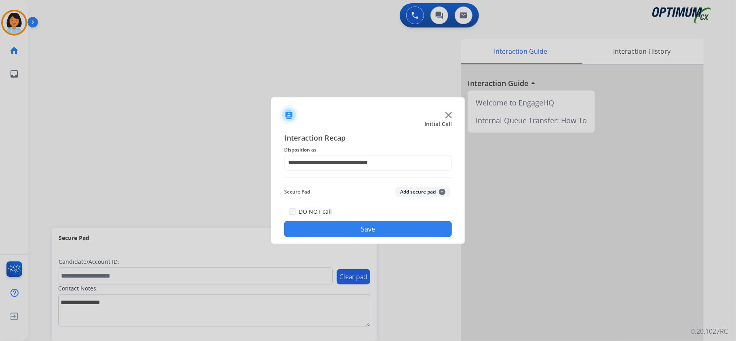
click at [353, 225] on button "Save" at bounding box center [368, 229] width 168 height 16
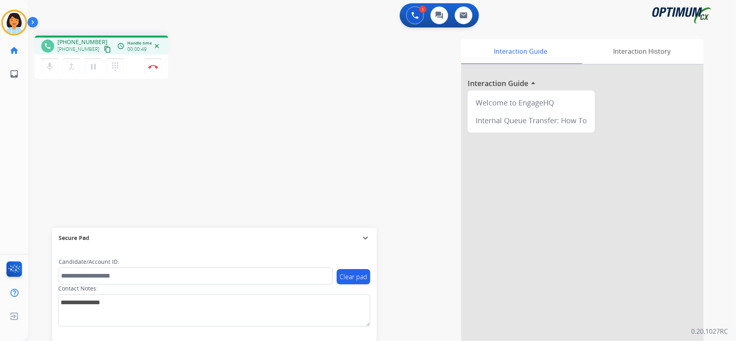
click at [104, 49] on mat-icon "content_copy" at bounding box center [107, 49] width 7 height 7
click at [153, 65] on img at bounding box center [153, 67] width 10 height 4
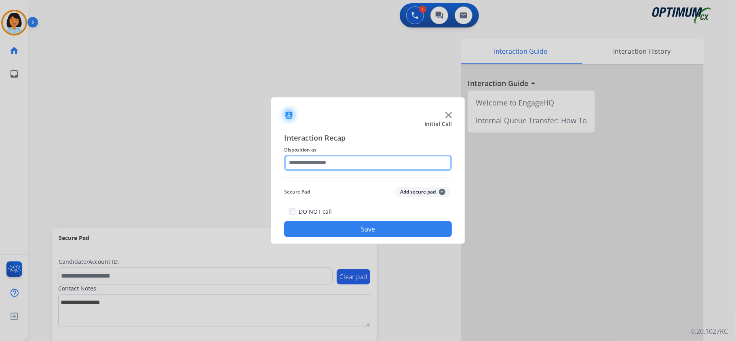
click at [391, 159] on input "text" at bounding box center [368, 163] width 168 height 16
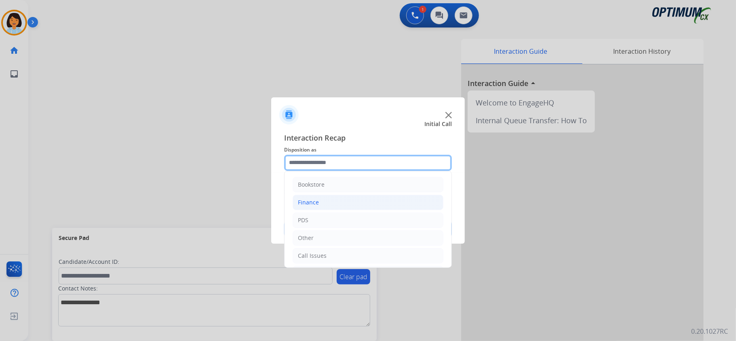
scroll to position [57, 0]
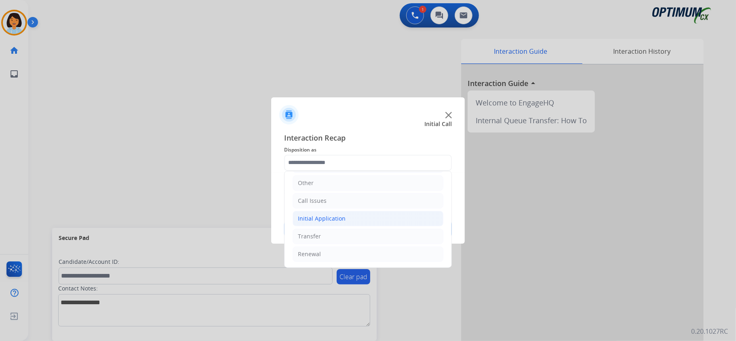
click at [333, 218] on div "Initial Application" at bounding box center [322, 219] width 48 height 8
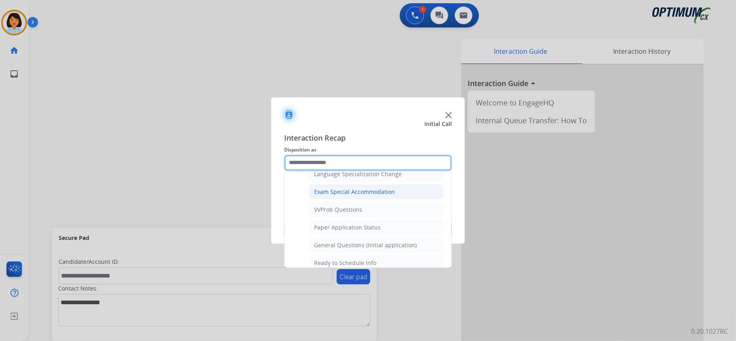
scroll to position [434, 0]
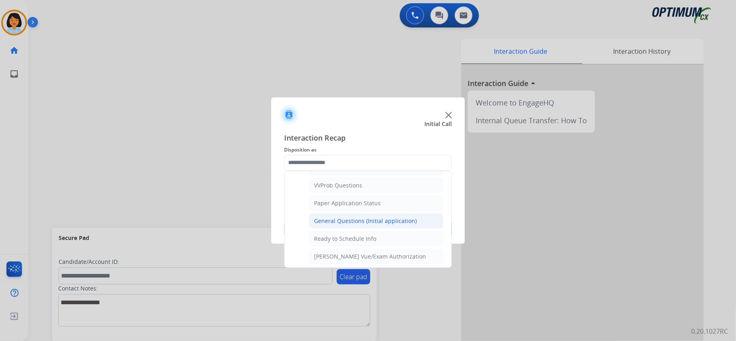
click at [350, 225] on div "General Questions (Initial application)" at bounding box center [365, 221] width 103 height 8
type input "**********"
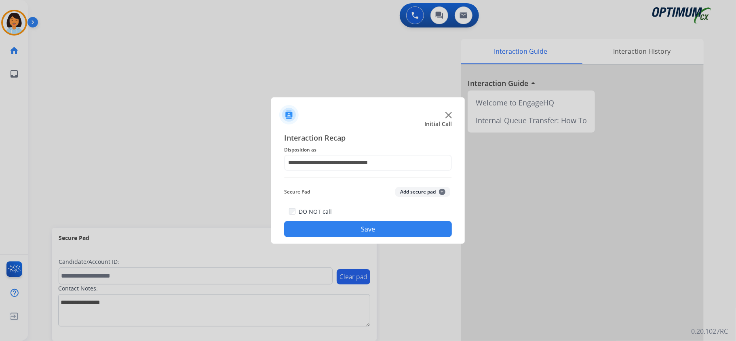
click at [348, 230] on button "Save" at bounding box center [368, 229] width 168 height 16
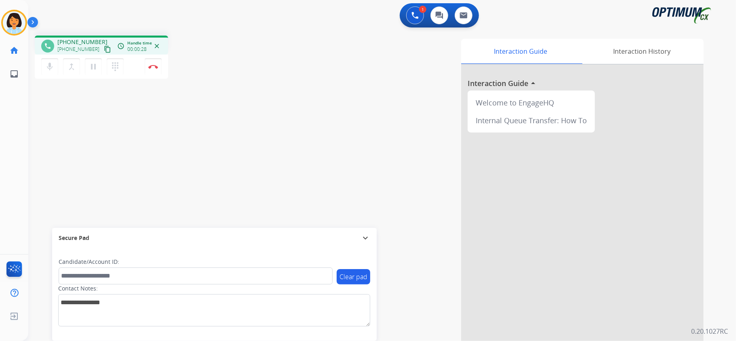
click at [104, 49] on mat-icon "content_copy" at bounding box center [107, 49] width 7 height 7
click at [157, 70] on button "Disconnect" at bounding box center [153, 66] width 17 height 17
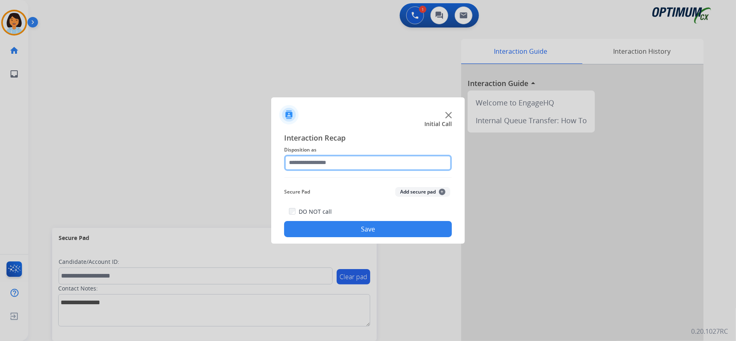
click at [403, 160] on input "text" at bounding box center [368, 163] width 168 height 16
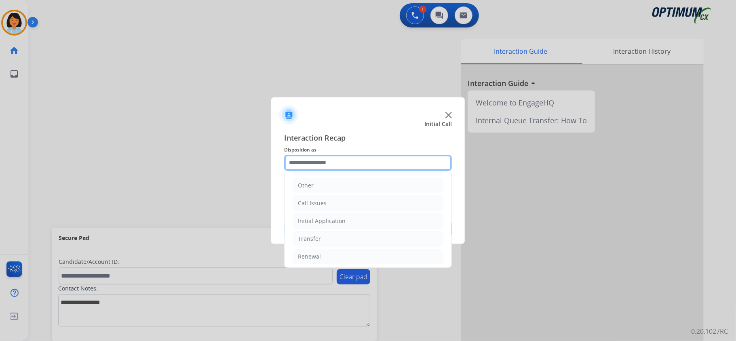
scroll to position [57, 0]
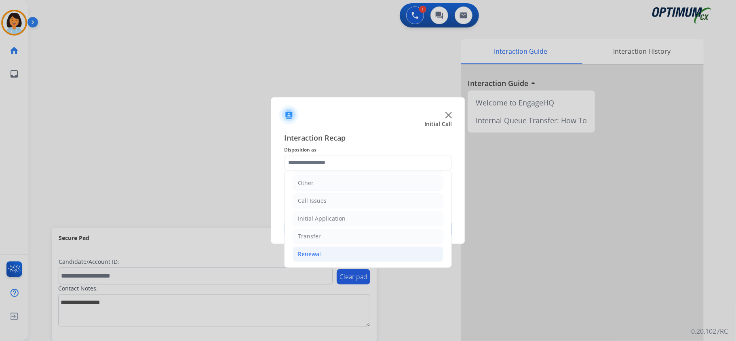
click at [379, 253] on li "Renewal" at bounding box center [368, 254] width 151 height 15
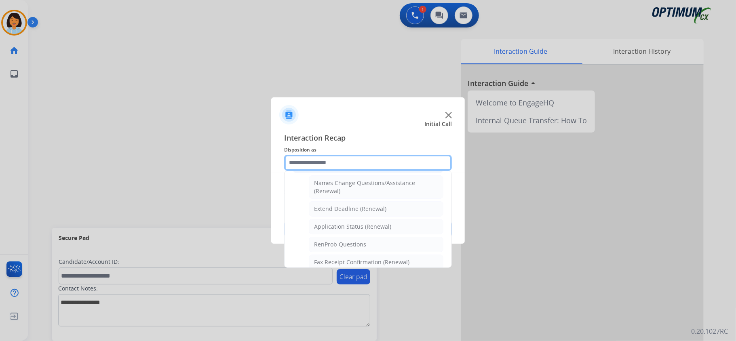
scroll to position [177, 0]
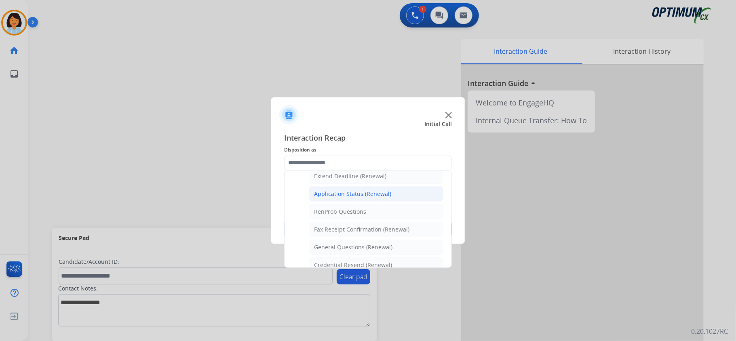
click at [367, 196] on div "Application Status (Renewal)" at bounding box center [352, 194] width 77 height 8
type input "**********"
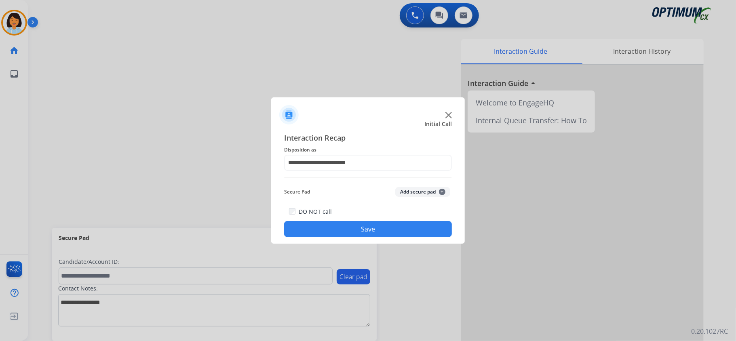
click at [352, 228] on button "Save" at bounding box center [368, 229] width 168 height 16
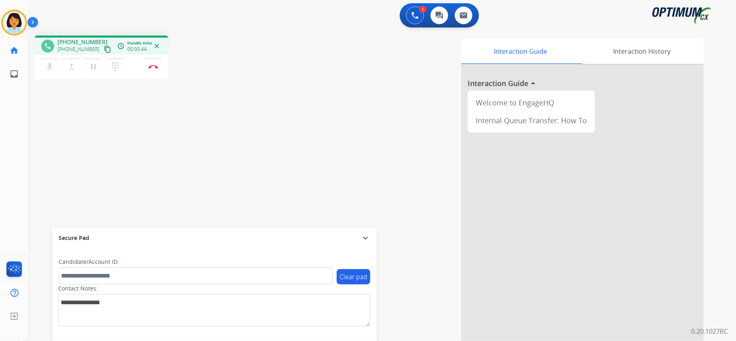
click at [104, 49] on mat-icon "content_copy" at bounding box center [107, 49] width 7 height 7
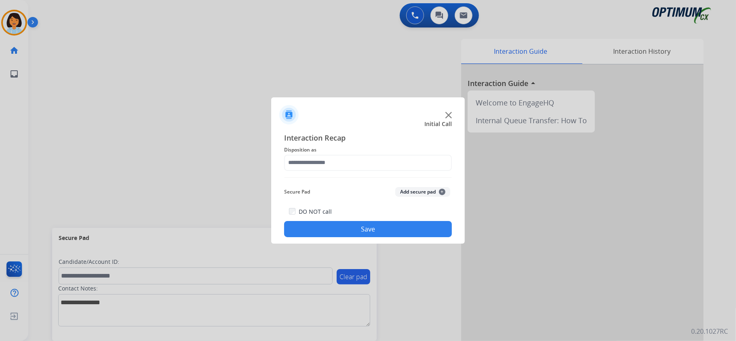
click at [235, 129] on div at bounding box center [368, 170] width 736 height 341
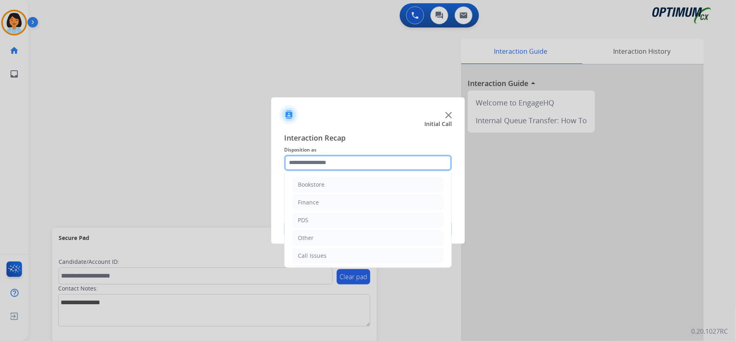
click at [351, 169] on input "text" at bounding box center [368, 163] width 168 height 16
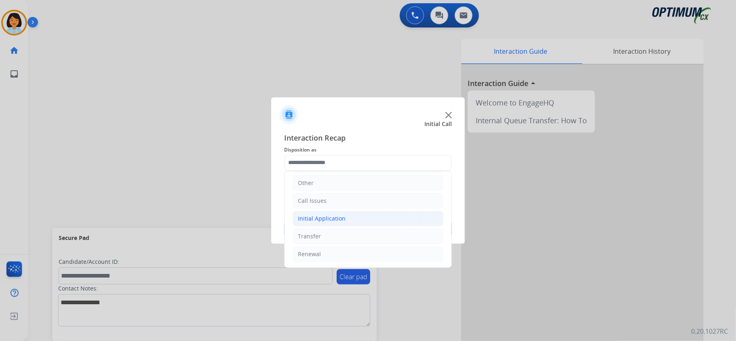
click at [348, 219] on li "Initial Application" at bounding box center [368, 218] width 151 height 15
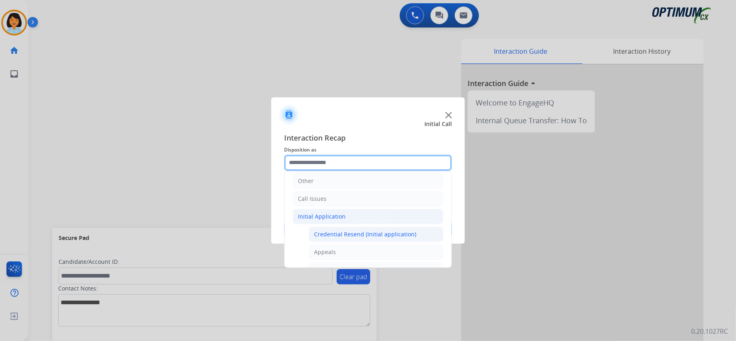
scroll to position [165, 0]
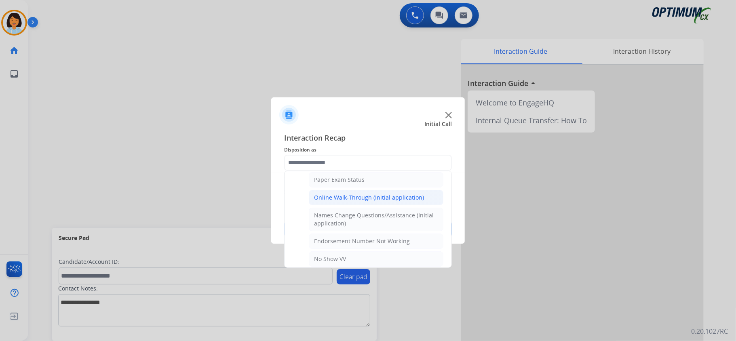
click at [352, 196] on div "Online Walk-Through (Initial application)" at bounding box center [369, 198] width 110 height 8
type input "**********"
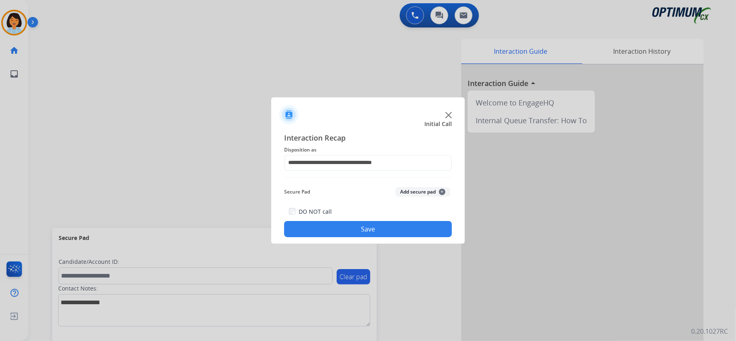
click at [356, 227] on button "Save" at bounding box center [368, 229] width 168 height 16
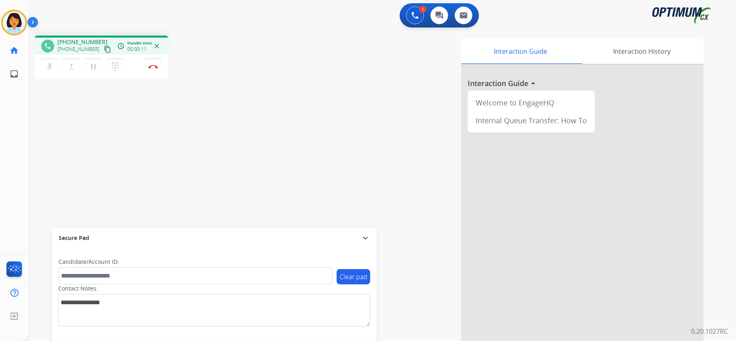
click at [318, 199] on div "Interaction Guide Interaction History Interaction Guide arrow_drop_up Welcome t…" at bounding box center [483, 202] width 441 height 327
click at [104, 52] on mat-icon "content_copy" at bounding box center [107, 49] width 7 height 7
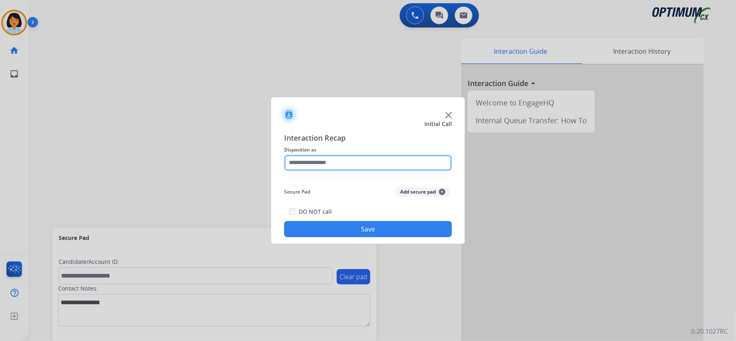
click at [331, 162] on input "text" at bounding box center [368, 163] width 168 height 16
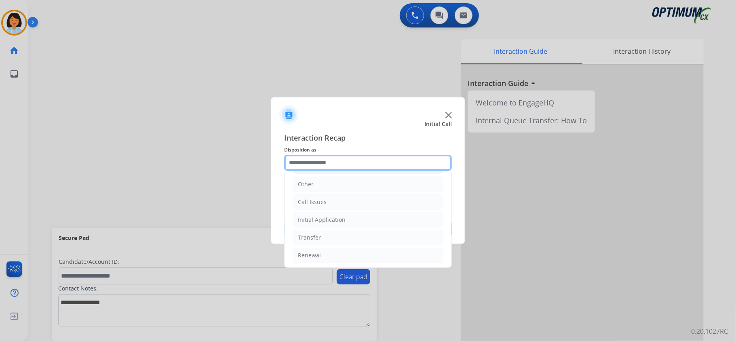
scroll to position [57, 0]
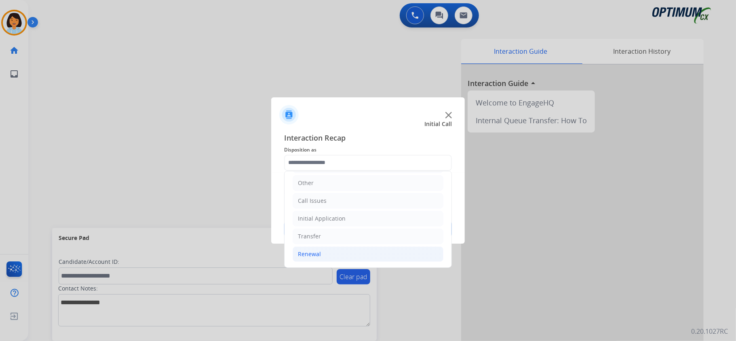
click at [319, 251] on div "Renewal" at bounding box center [309, 254] width 23 height 8
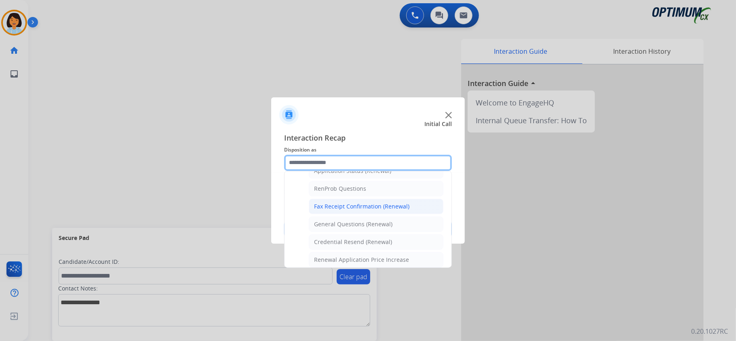
scroll to position [219, 0]
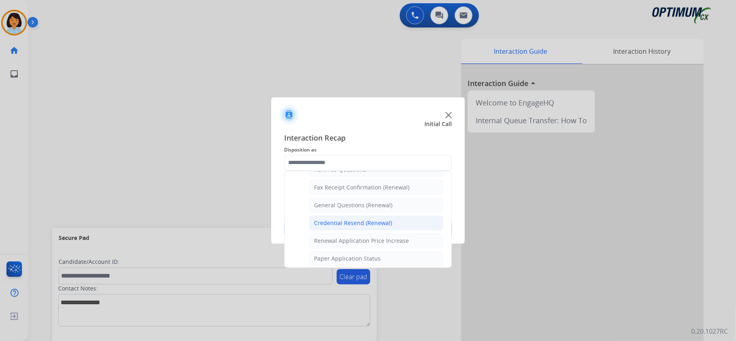
click at [366, 226] on div "Credential Resend (Renewal)" at bounding box center [353, 223] width 78 height 8
type input "**********"
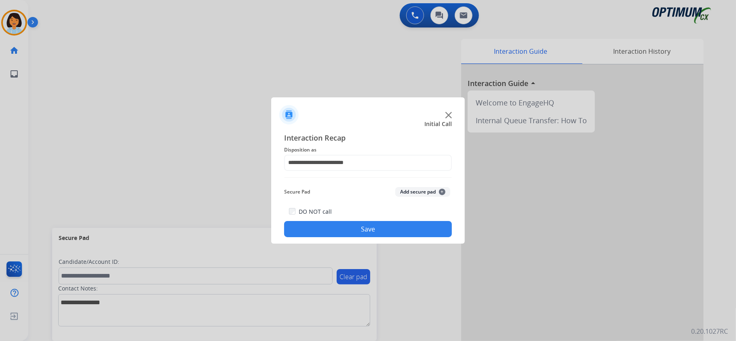
click at [365, 227] on button "Save" at bounding box center [368, 229] width 168 height 16
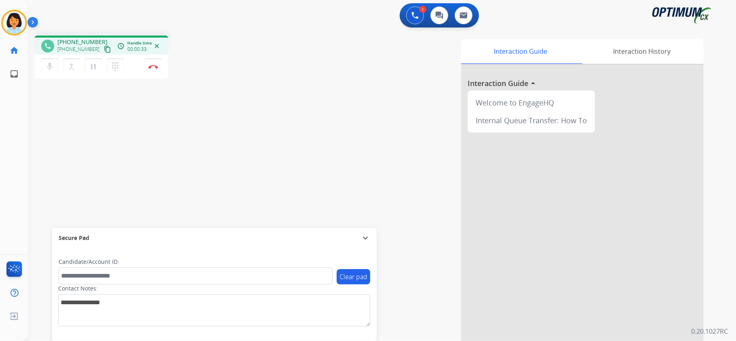
click at [104, 49] on mat-icon "content_copy" at bounding box center [107, 49] width 7 height 7
click at [154, 65] on img at bounding box center [153, 67] width 10 height 4
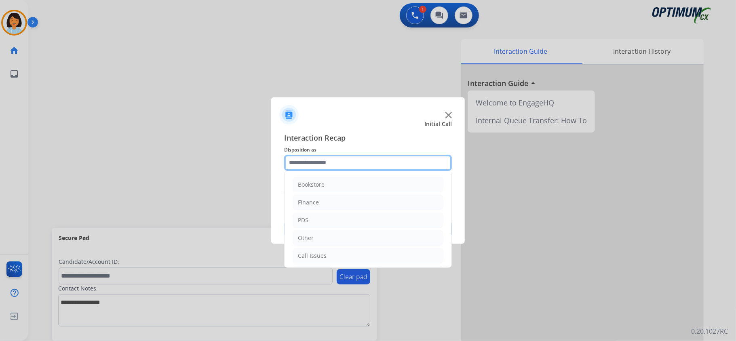
click at [400, 158] on input "text" at bounding box center [368, 163] width 168 height 16
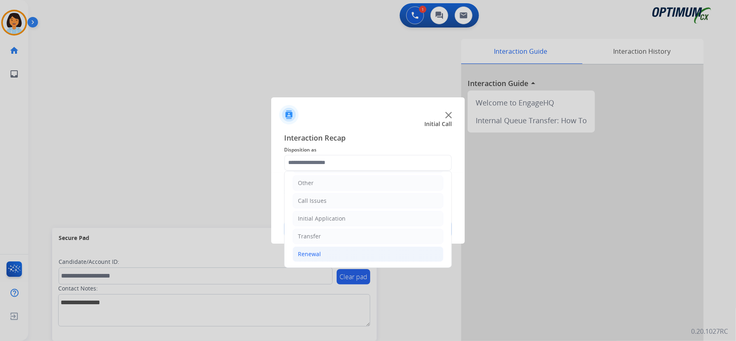
click at [328, 251] on li "Renewal" at bounding box center [368, 254] width 151 height 15
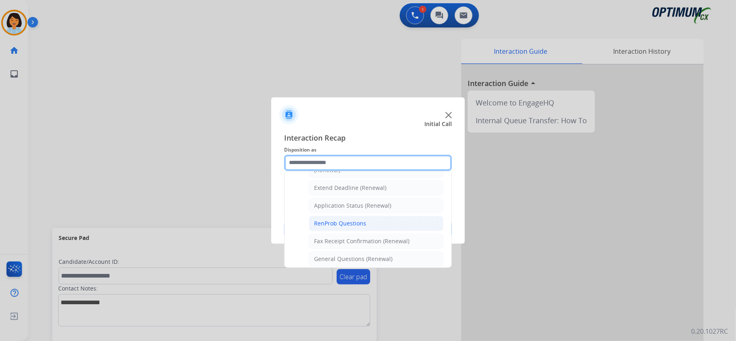
scroll to position [219, 0]
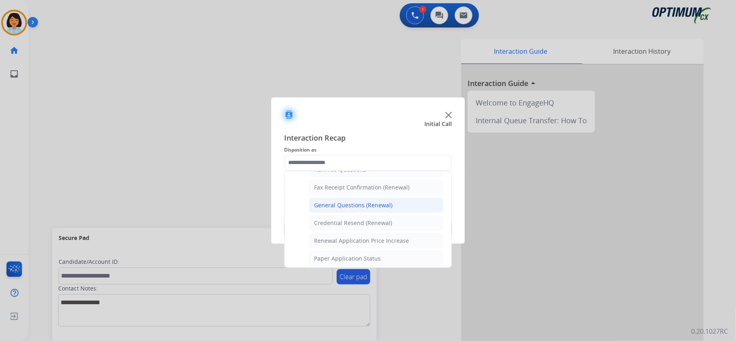
click at [362, 209] on div "General Questions (Renewal)" at bounding box center [353, 205] width 78 height 8
type input "**********"
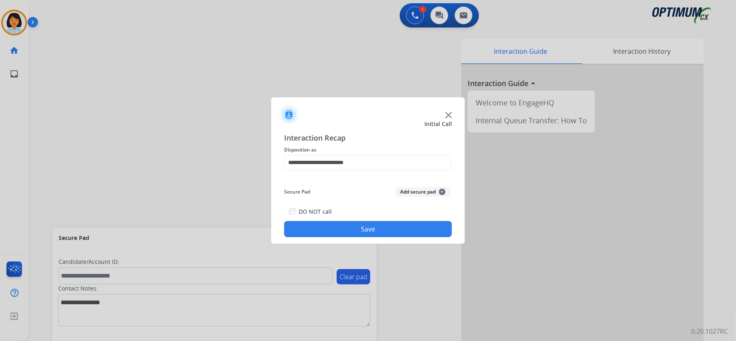
click at [355, 228] on button "Save" at bounding box center [368, 229] width 168 height 16
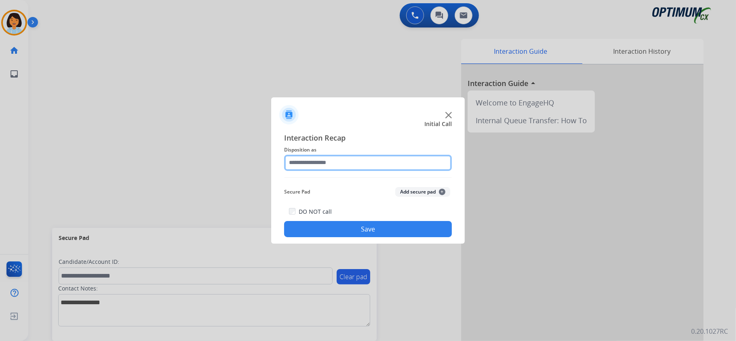
click at [334, 164] on input "text" at bounding box center [368, 163] width 168 height 16
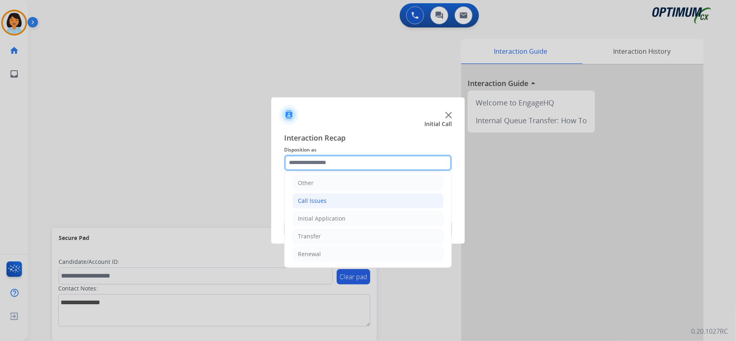
scroll to position [57, 0]
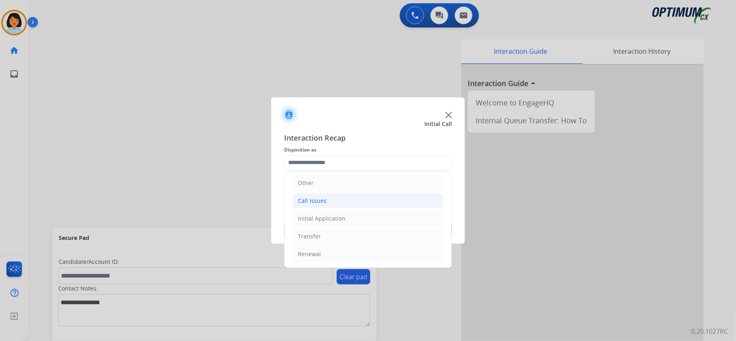
click at [319, 200] on div "Call Issues" at bounding box center [312, 201] width 29 height 8
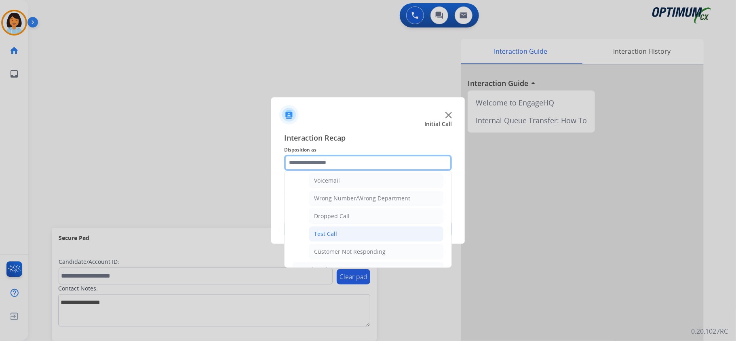
scroll to position [111, 0]
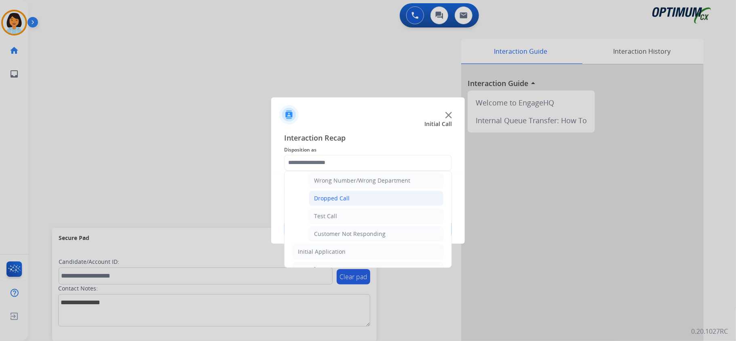
click at [343, 206] on li "Dropped Call" at bounding box center [376, 198] width 135 height 15
type input "**********"
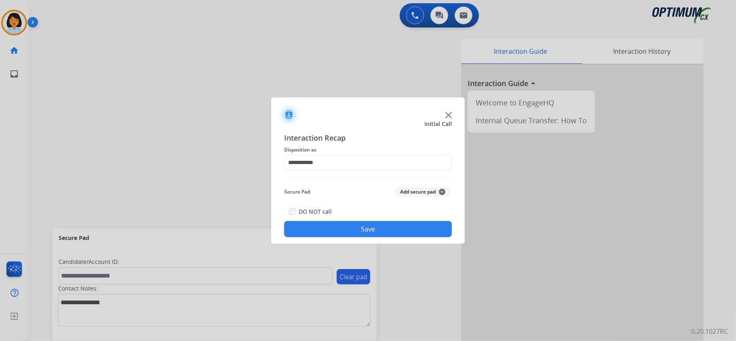
click at [347, 238] on div "**********" at bounding box center [368, 185] width 194 height 118
click at [347, 236] on button "Save" at bounding box center [368, 229] width 168 height 16
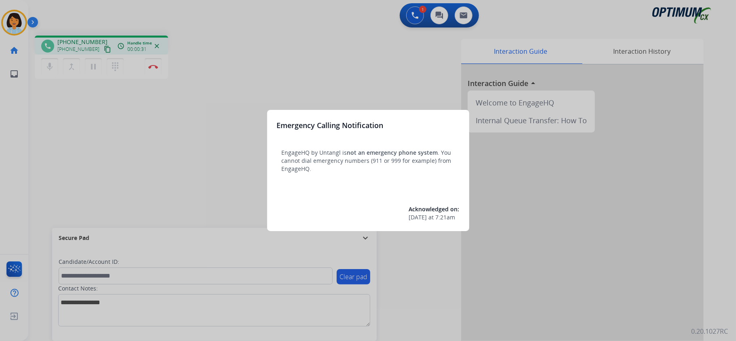
click at [243, 102] on div at bounding box center [368, 170] width 736 height 341
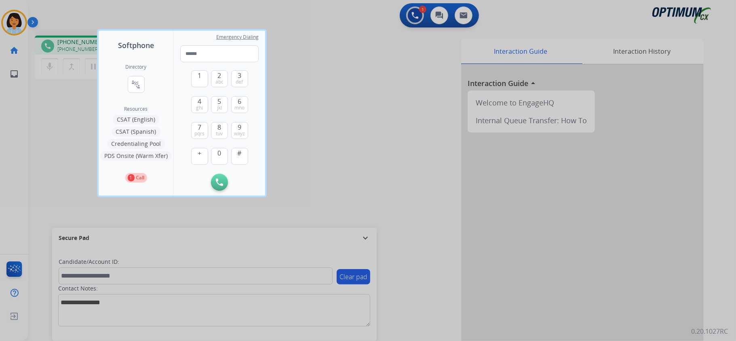
click at [337, 78] on div at bounding box center [368, 170] width 736 height 341
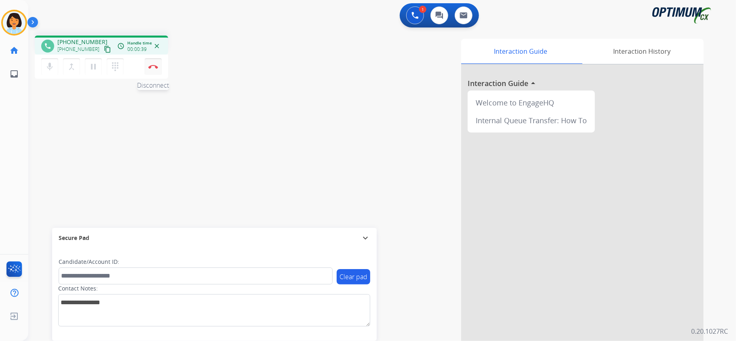
click at [150, 62] on button "Disconnect" at bounding box center [153, 66] width 17 height 17
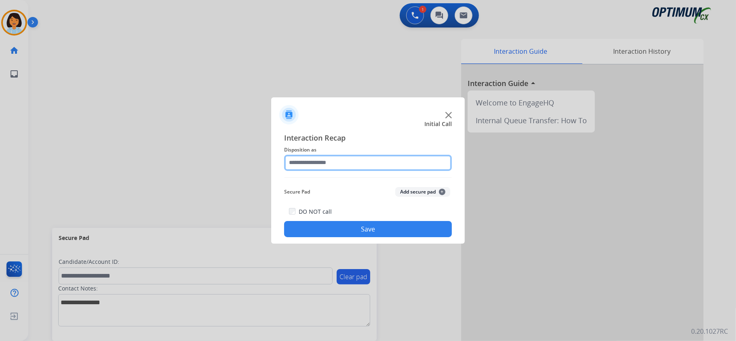
click at [323, 169] on input "text" at bounding box center [368, 163] width 168 height 16
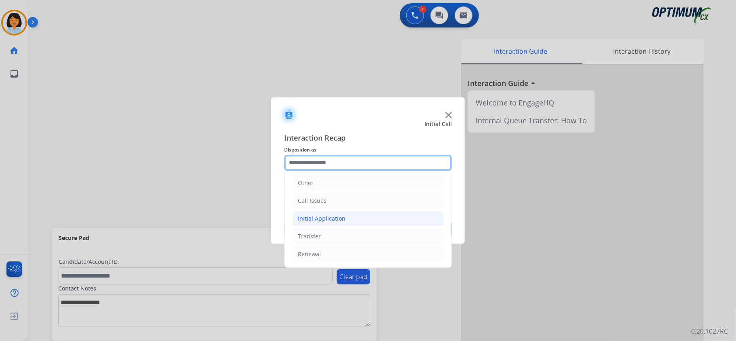
scroll to position [57, 0]
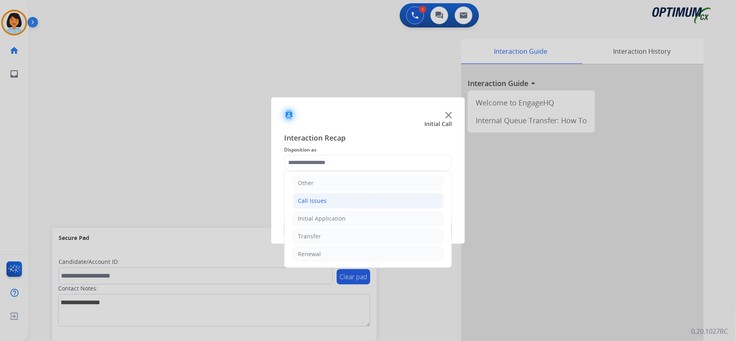
click at [348, 200] on li "Call Issues" at bounding box center [368, 200] width 151 height 15
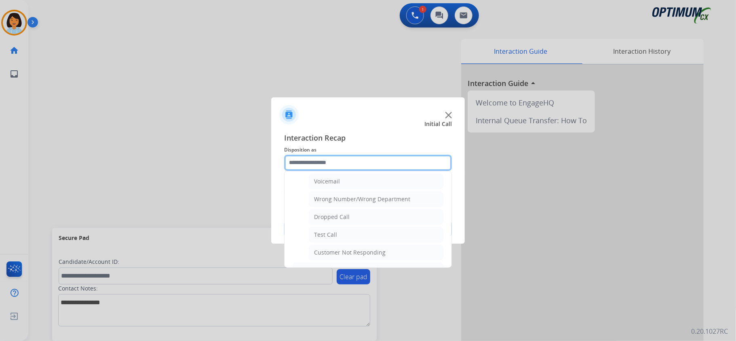
scroll to position [111, 0]
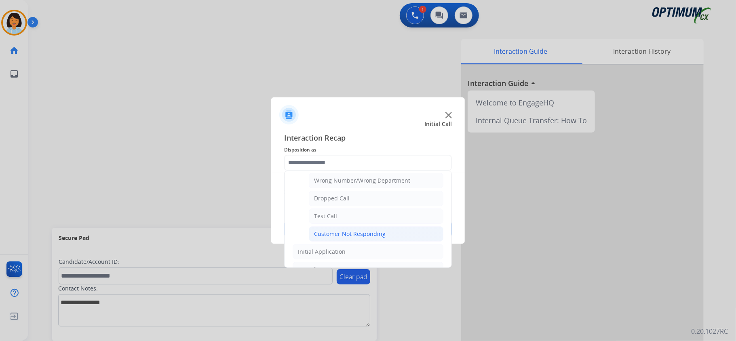
click at [377, 238] on div "Customer Not Responding" at bounding box center [350, 234] width 72 height 8
type input "**********"
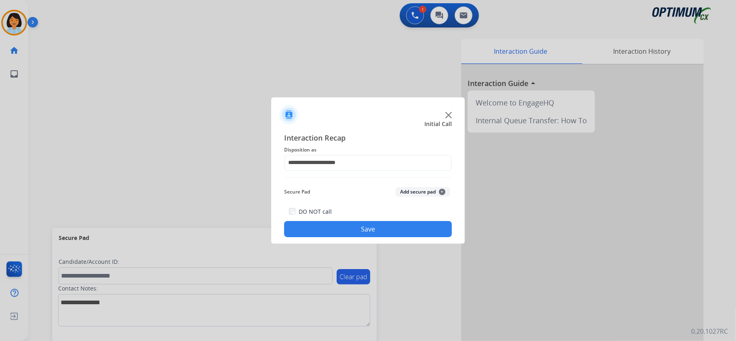
click at [371, 234] on button "Save" at bounding box center [368, 229] width 168 height 16
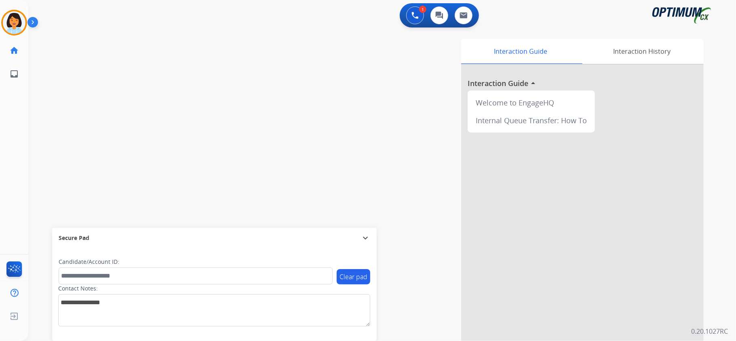
click at [469, 196] on div at bounding box center [582, 216] width 243 height 302
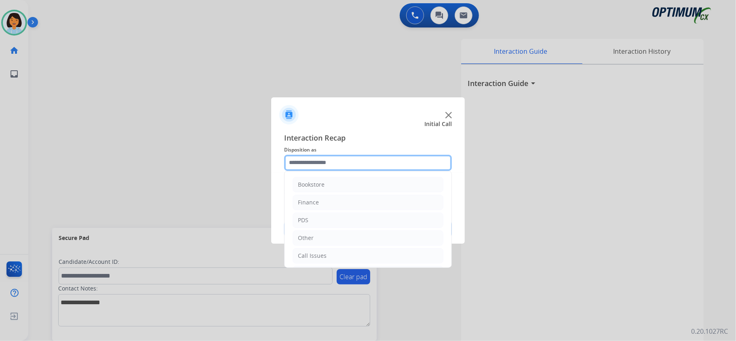
click at [373, 157] on input "text" at bounding box center [368, 163] width 168 height 16
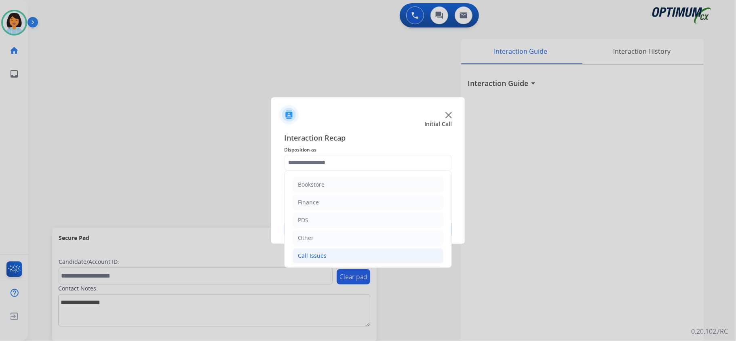
click at [321, 251] on li "Call Issues" at bounding box center [368, 255] width 151 height 15
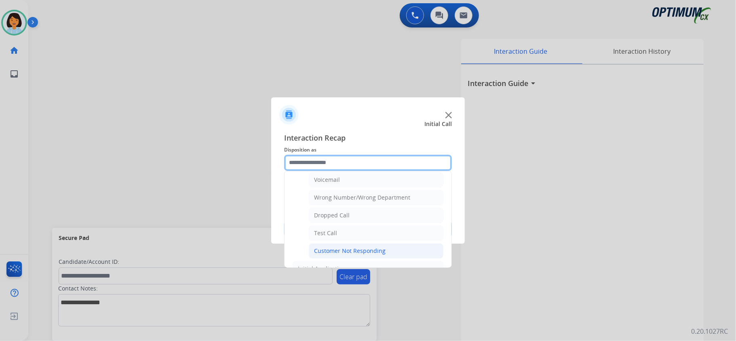
scroll to position [108, 0]
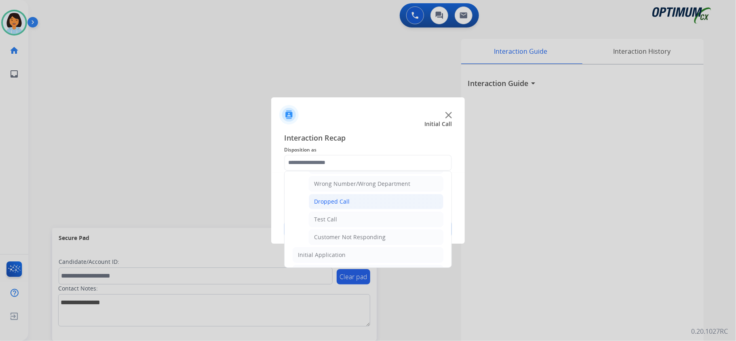
click at [337, 203] on div "Dropped Call" at bounding box center [332, 202] width 36 height 8
type input "**********"
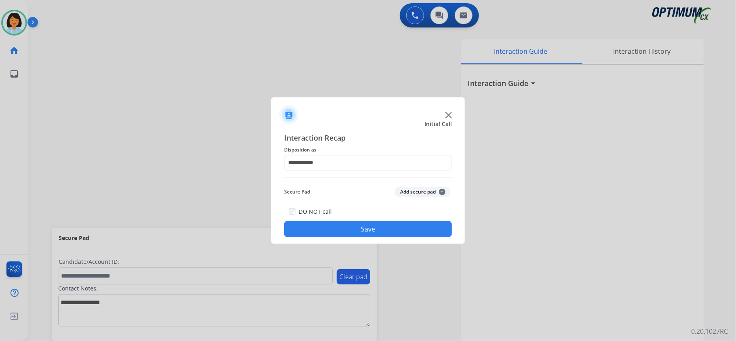
click at [335, 231] on button "Save" at bounding box center [368, 229] width 168 height 16
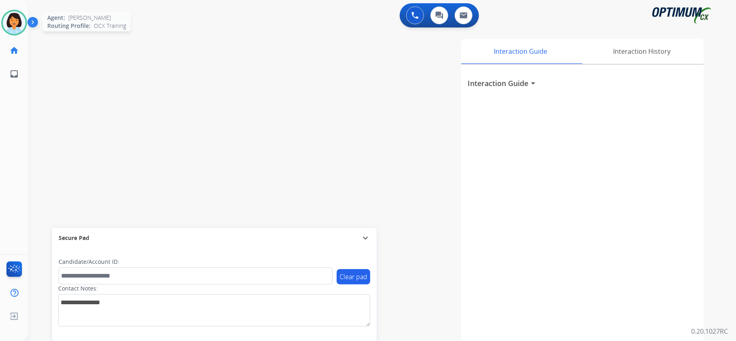
click at [4, 20] on img at bounding box center [14, 22] width 23 height 23
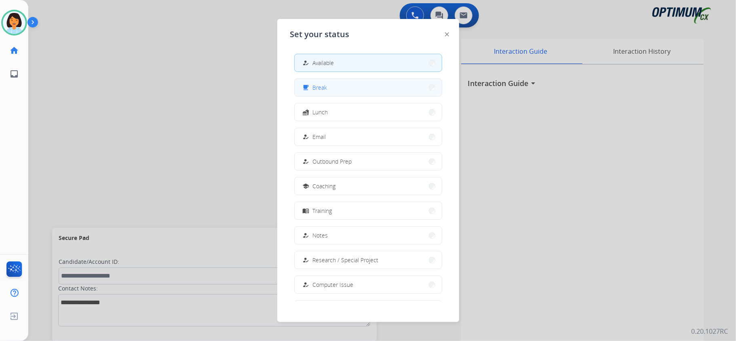
click at [336, 86] on button "free_breakfast Break" at bounding box center [368, 87] width 147 height 17
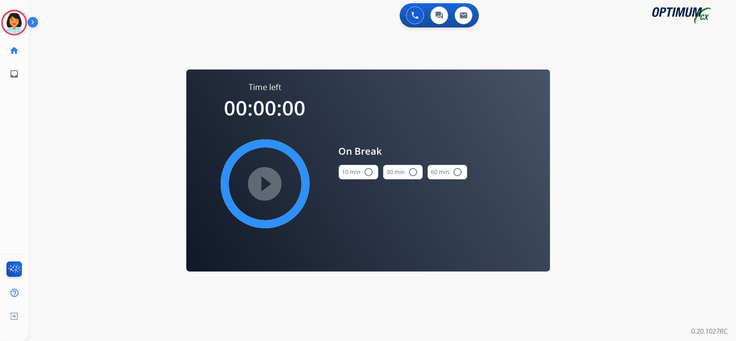
click at [351, 172] on button "10 min radio_button_unchecked" at bounding box center [359, 172] width 40 height 15
click at [262, 188] on mat-icon "play_circle_filled" at bounding box center [265, 184] width 10 height 10
drag, startPoint x: 8, startPoint y: 15, endPoint x: 30, endPoint y: 27, distance: 24.2
click at [8, 17] on icon at bounding box center [14, 23] width 26 height 26
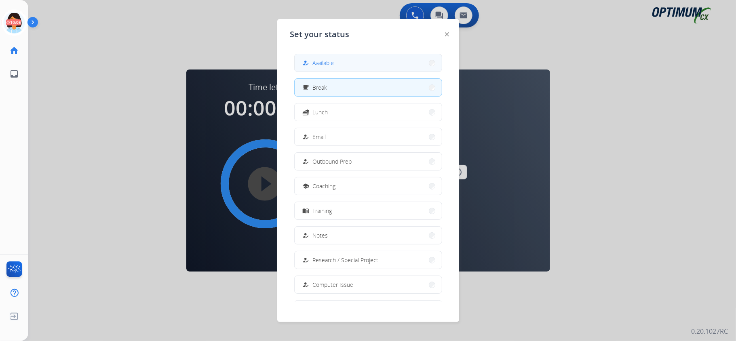
click at [334, 68] on button "how_to_reg Available" at bounding box center [368, 62] width 147 height 17
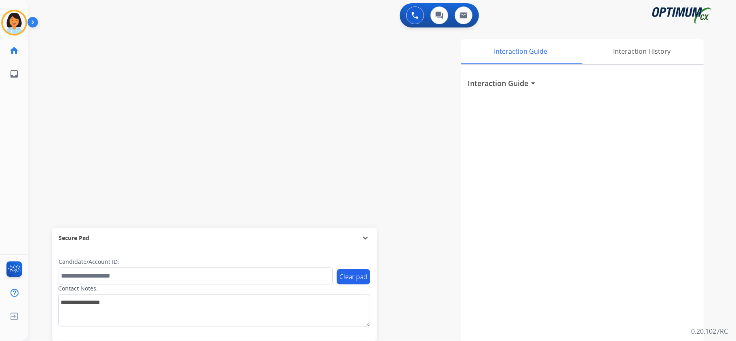
click at [238, 104] on div "swap_horiz Break voice bridge close_fullscreen Connect 3-Way Call merge_type Se…" at bounding box center [372, 197] width 688 height 337
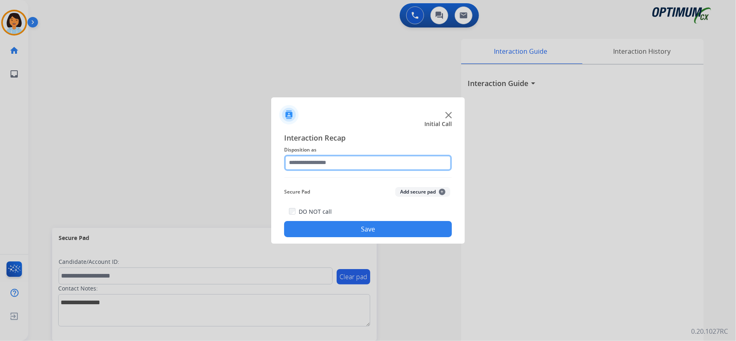
click at [399, 164] on input "text" at bounding box center [368, 163] width 168 height 16
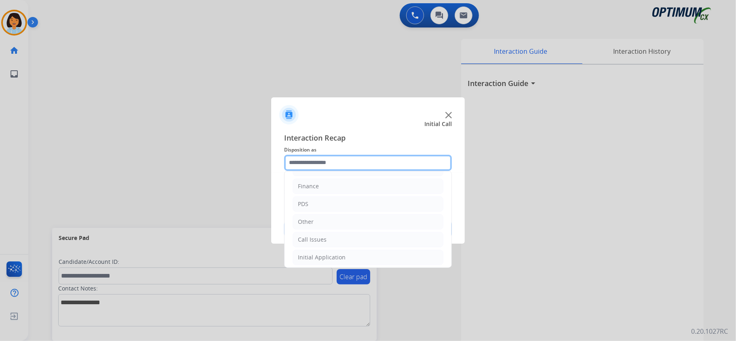
scroll to position [24, 0]
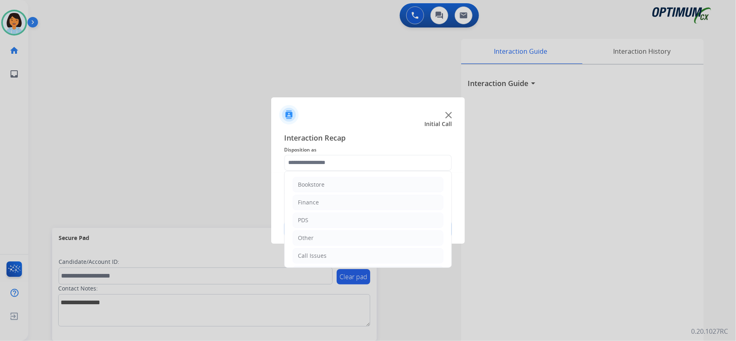
click at [720, 13] on div at bounding box center [368, 170] width 736 height 341
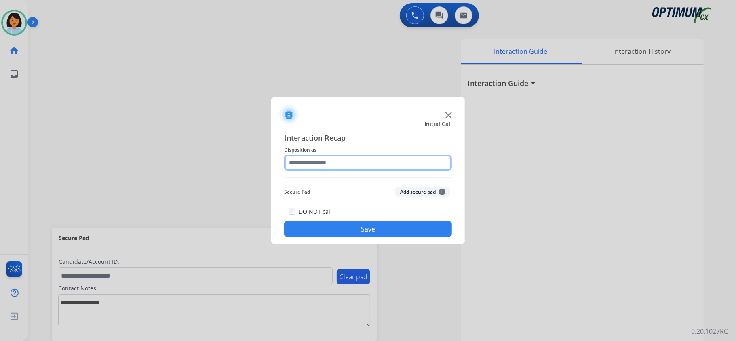
click at [391, 167] on input "text" at bounding box center [368, 163] width 168 height 16
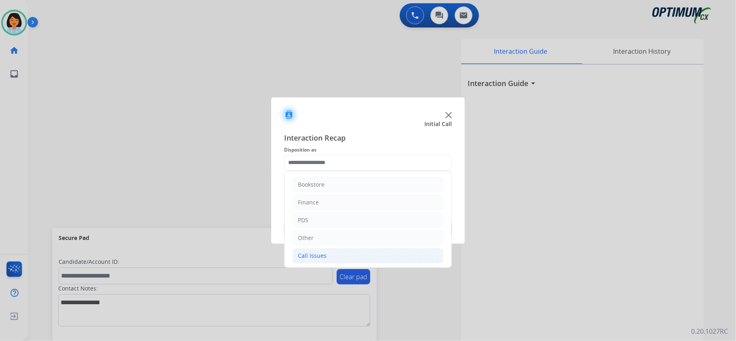
click at [359, 257] on li "Call Issues" at bounding box center [368, 255] width 151 height 15
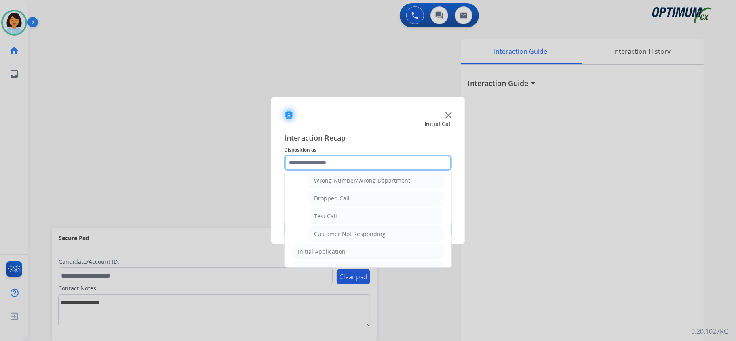
scroll to position [110, 0]
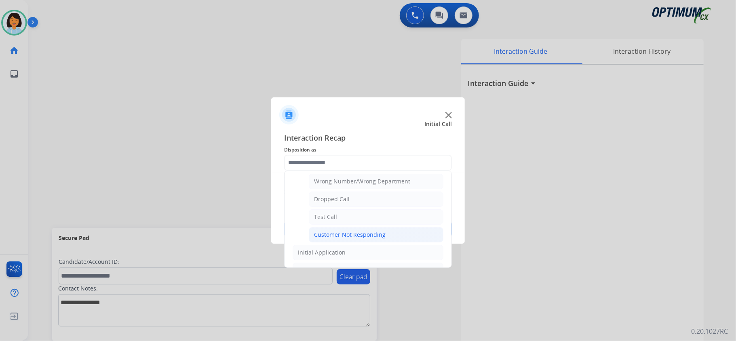
click at [351, 233] on div "Customer Not Responding" at bounding box center [350, 235] width 72 height 8
type input "**********"
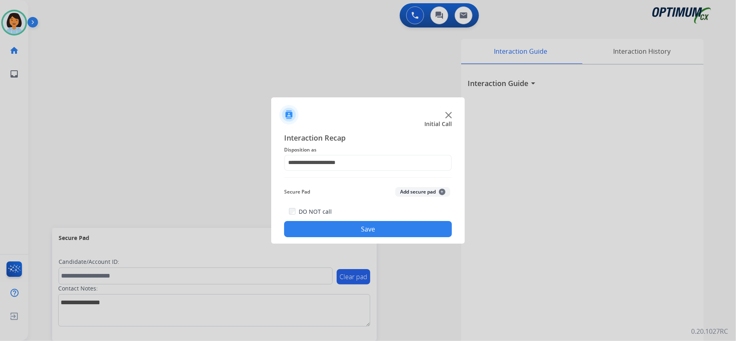
click at [351, 233] on button "Save" at bounding box center [368, 229] width 168 height 16
click at [363, 233] on button "Save" at bounding box center [368, 229] width 168 height 16
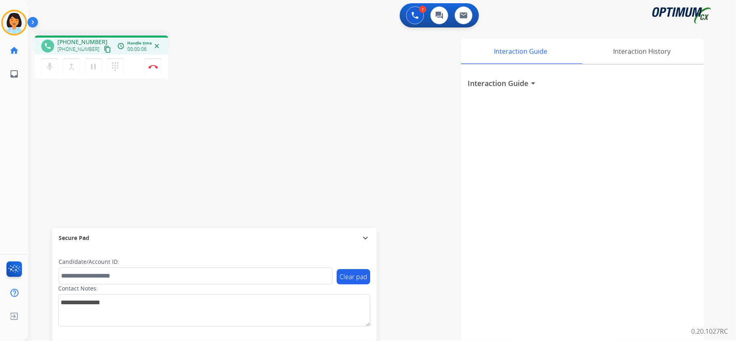
click at [104, 52] on mat-icon "content_copy" at bounding box center [107, 49] width 7 height 7
click at [104, 49] on mat-icon "content_copy" at bounding box center [107, 49] width 7 height 7
click at [154, 68] on button "Disconnect" at bounding box center [153, 66] width 17 height 17
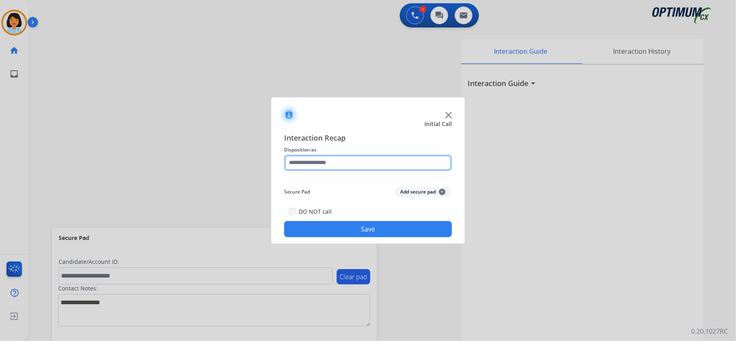
click at [437, 170] on div at bounding box center [368, 163] width 168 height 16
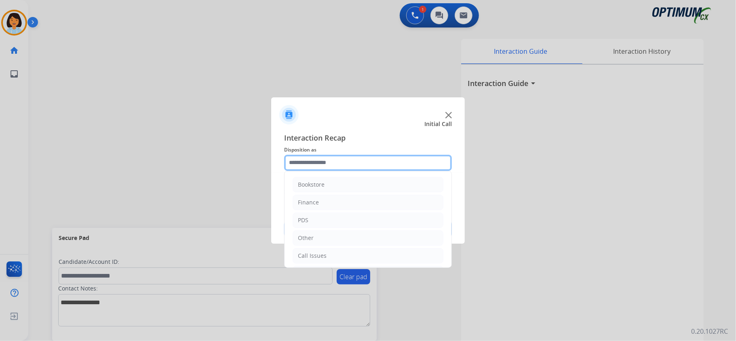
scroll to position [57, 0]
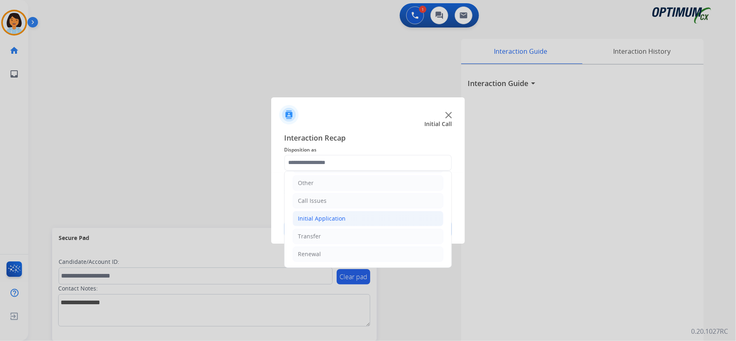
click at [327, 219] on div "Initial Application" at bounding box center [322, 219] width 48 height 8
click at [327, 248] on li "Appeals" at bounding box center [376, 252] width 135 height 15
type input "*******"
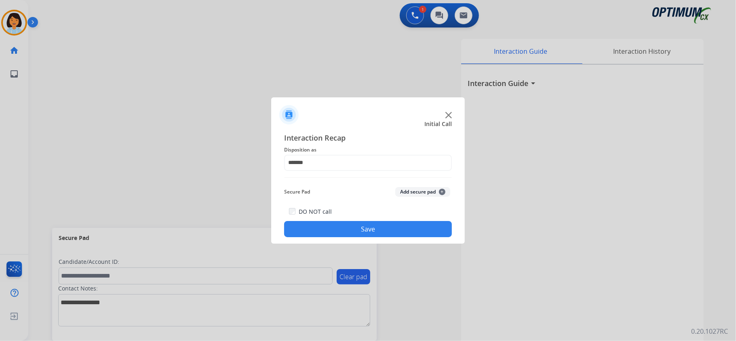
click at [329, 228] on button "Save" at bounding box center [368, 229] width 168 height 16
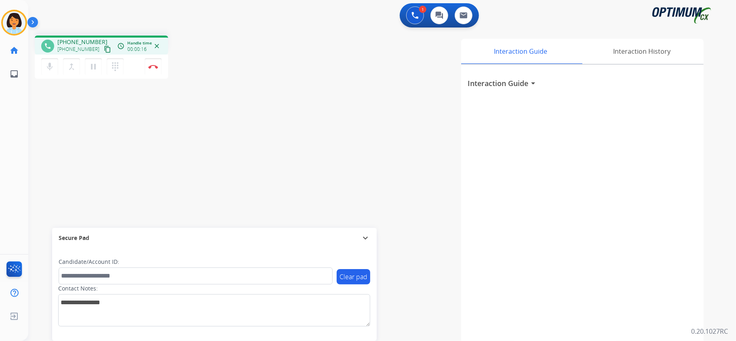
click at [104, 49] on mat-icon "content_copy" at bounding box center [107, 49] width 7 height 7
click at [154, 68] on button "Disconnect" at bounding box center [153, 66] width 17 height 17
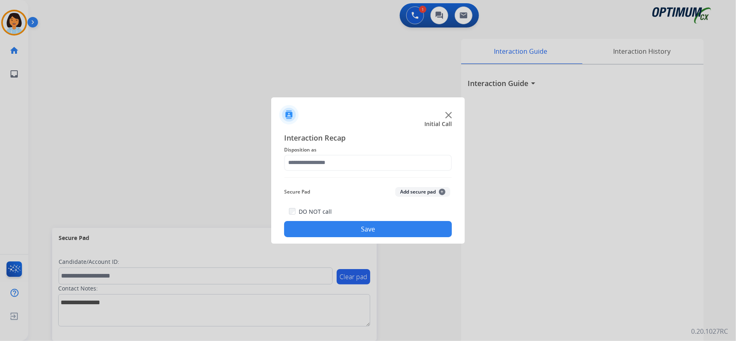
scroll to position [25, 0]
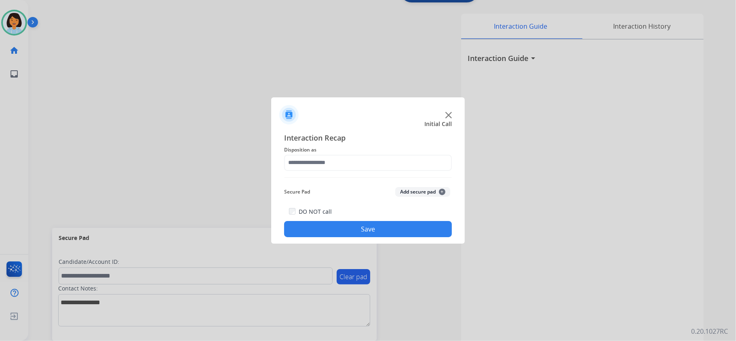
click at [179, 113] on div at bounding box center [368, 170] width 736 height 341
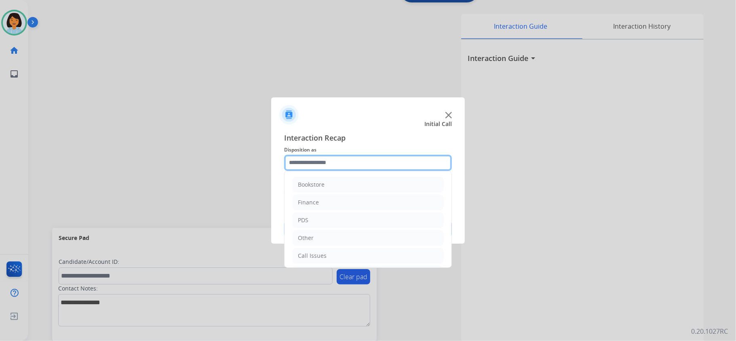
click at [405, 160] on input "text" at bounding box center [368, 163] width 168 height 16
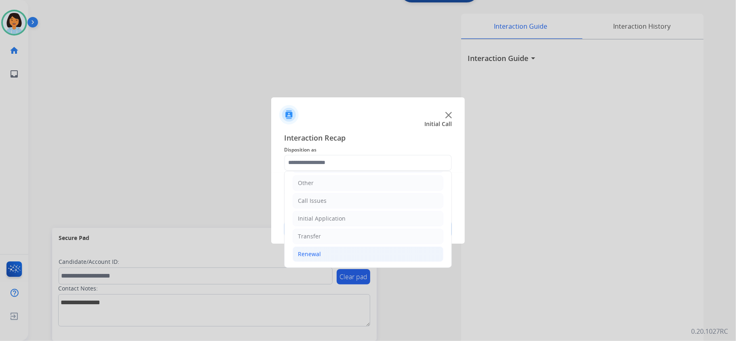
click at [319, 257] on div "Renewal" at bounding box center [309, 254] width 23 height 8
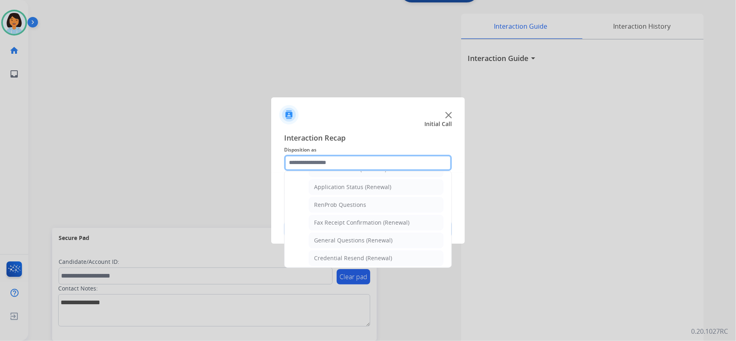
scroll to position [219, 0]
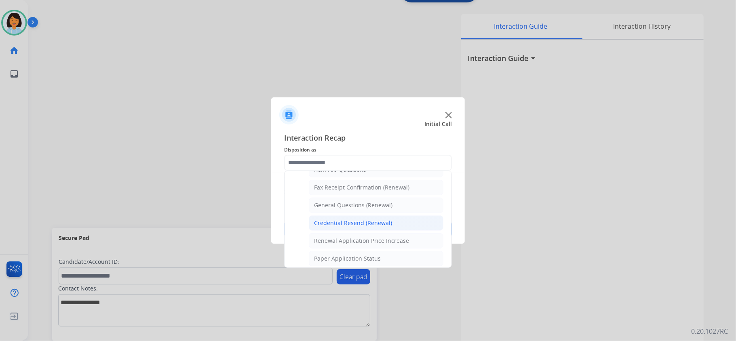
click at [327, 227] on div "Credential Resend (Renewal)" at bounding box center [353, 223] width 78 height 8
type input "**********"
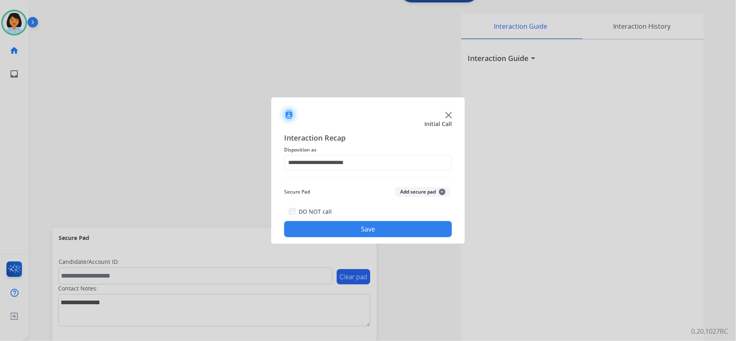
click at [325, 234] on button "Save" at bounding box center [368, 229] width 168 height 16
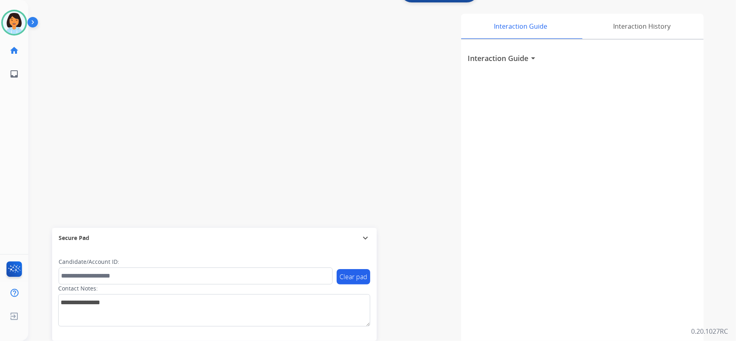
click at [164, 120] on div "swap_horiz Break voice bridge close_fullscreen Connect 3-Way Call merge_type Se…" at bounding box center [372, 172] width 688 height 337
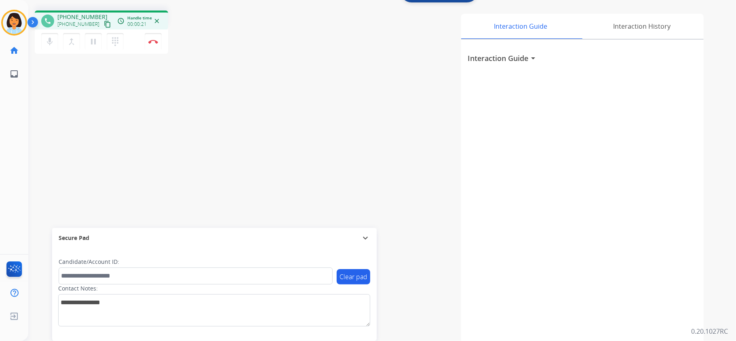
click at [104, 23] on mat-icon "content_copy" at bounding box center [107, 24] width 7 height 7
click at [151, 40] on img at bounding box center [153, 42] width 10 height 4
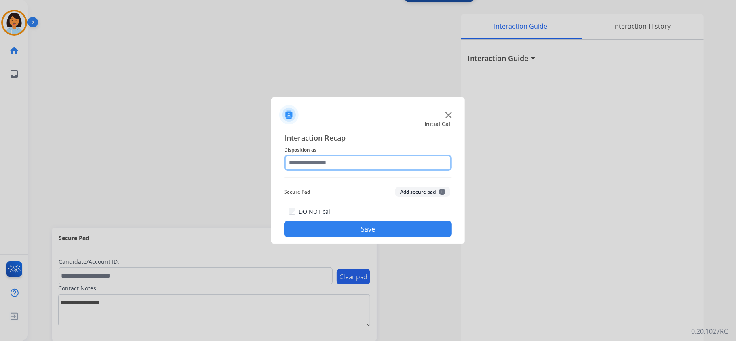
click at [359, 165] on input "text" at bounding box center [368, 163] width 168 height 16
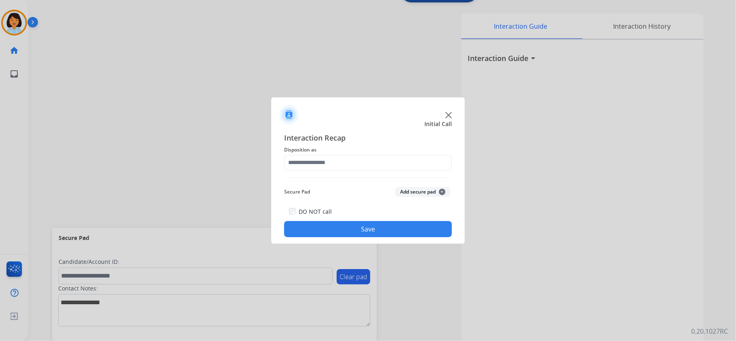
click at [165, 123] on div at bounding box center [368, 170] width 736 height 341
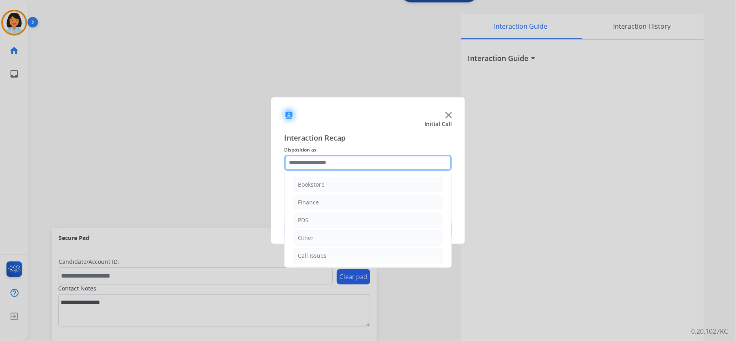
click at [353, 158] on input "text" at bounding box center [368, 163] width 168 height 16
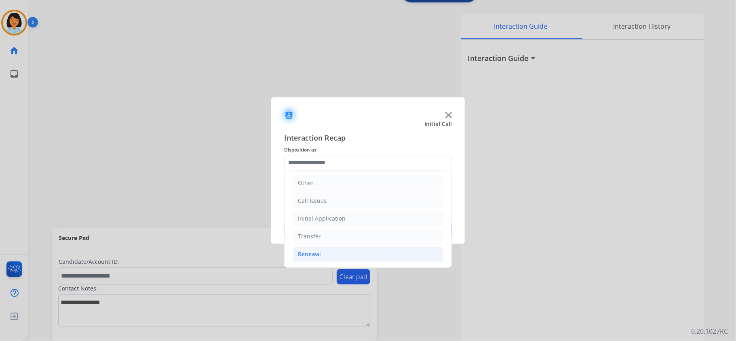
click at [321, 249] on li "Renewal" at bounding box center [368, 254] width 151 height 15
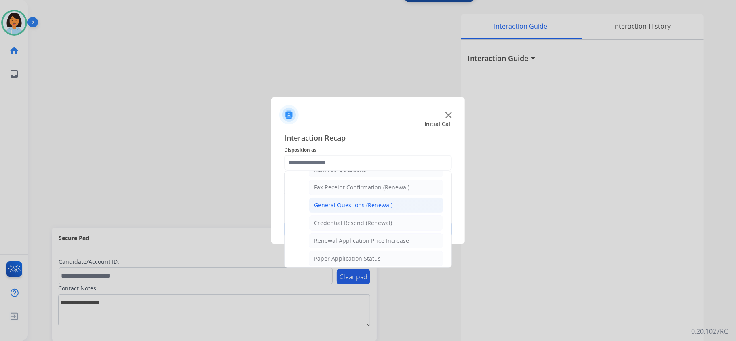
click at [345, 207] on div "General Questions (Renewal)" at bounding box center [353, 205] width 78 height 8
type input "**********"
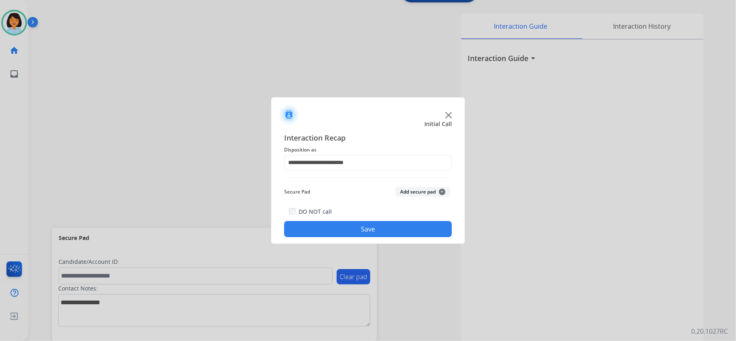
click at [343, 233] on button "Save" at bounding box center [368, 229] width 168 height 16
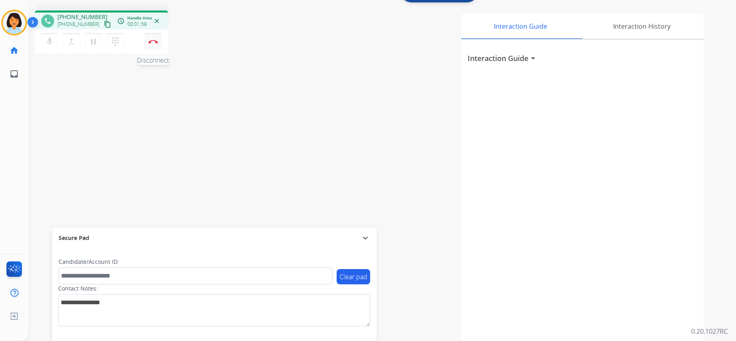
click at [153, 44] on button "Disconnect" at bounding box center [153, 41] width 17 height 17
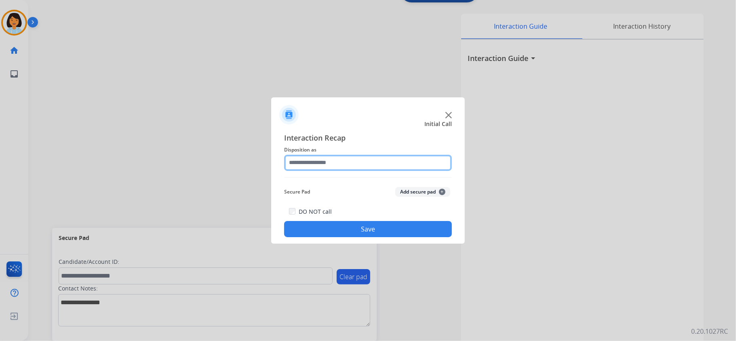
click at [324, 164] on input "text" at bounding box center [368, 163] width 168 height 16
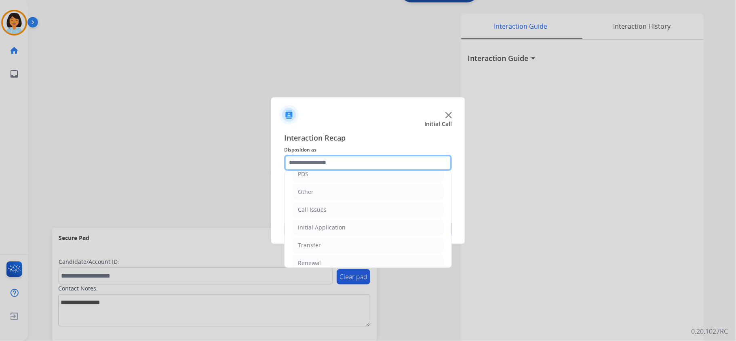
scroll to position [57, 0]
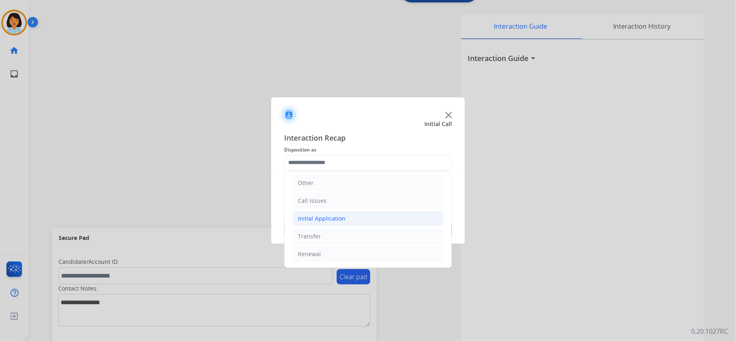
click at [380, 214] on li "Initial Application" at bounding box center [368, 218] width 151 height 15
click at [362, 215] on li "Initial Application" at bounding box center [368, 216] width 151 height 15
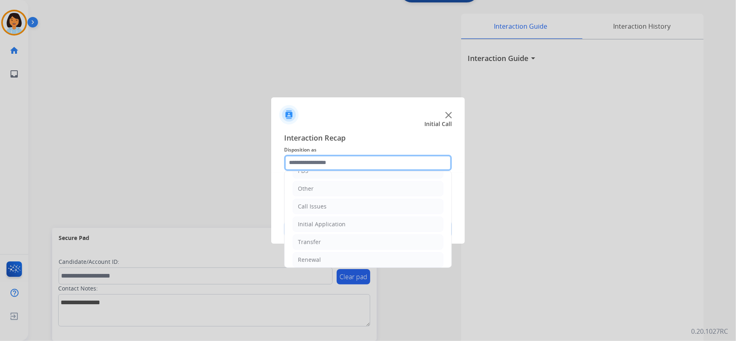
scroll to position [51, 0]
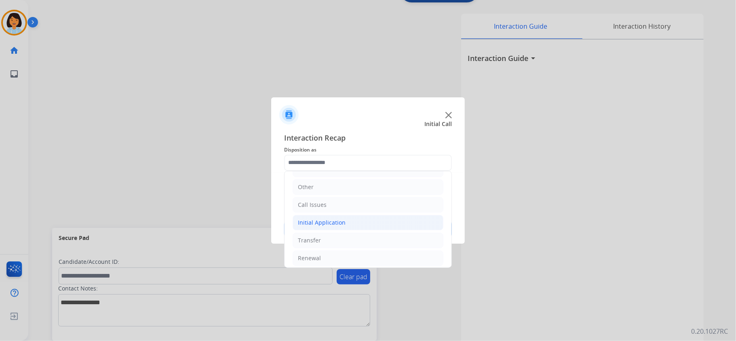
click at [358, 219] on li "Initial Application" at bounding box center [368, 222] width 151 height 15
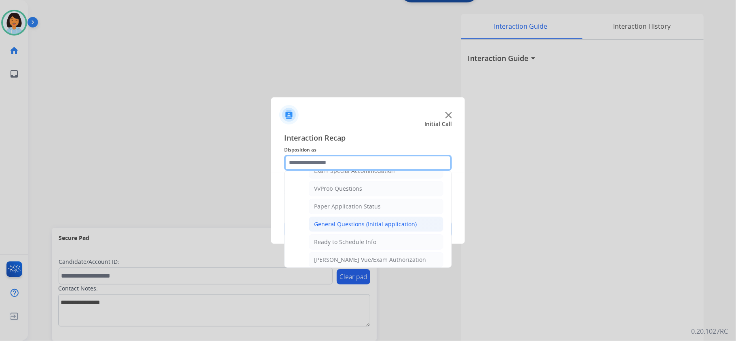
scroll to position [485, 0]
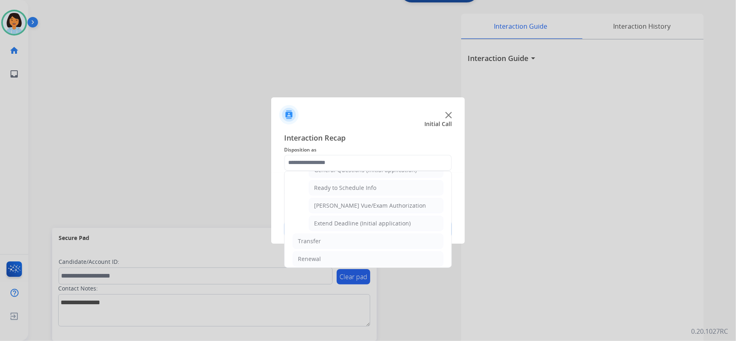
click at [369, 210] on div "[PERSON_NAME] Vue/Exam Authorization" at bounding box center [370, 206] width 112 height 8
type input "**********"
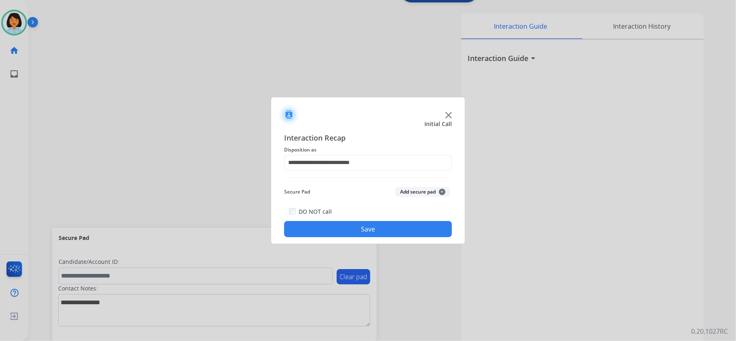
click at [363, 226] on button "Save" at bounding box center [368, 229] width 168 height 16
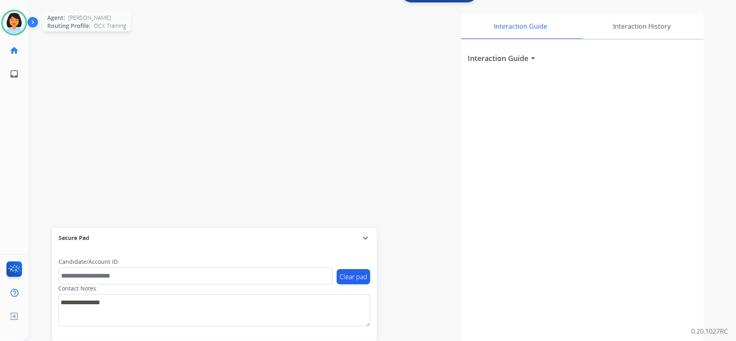
click at [21, 23] on img at bounding box center [14, 22] width 23 height 23
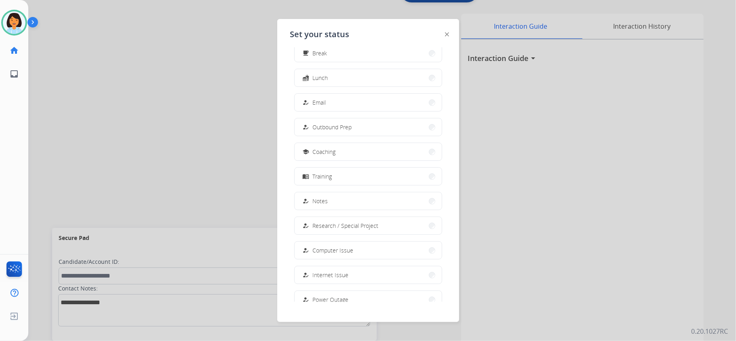
scroll to position [76, 0]
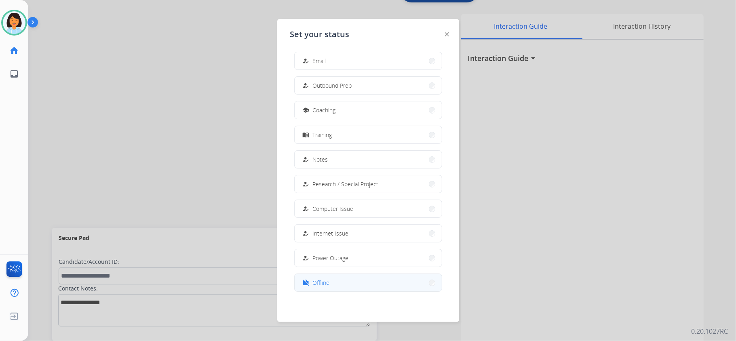
click at [343, 281] on button "work_off Offline" at bounding box center [368, 282] width 147 height 17
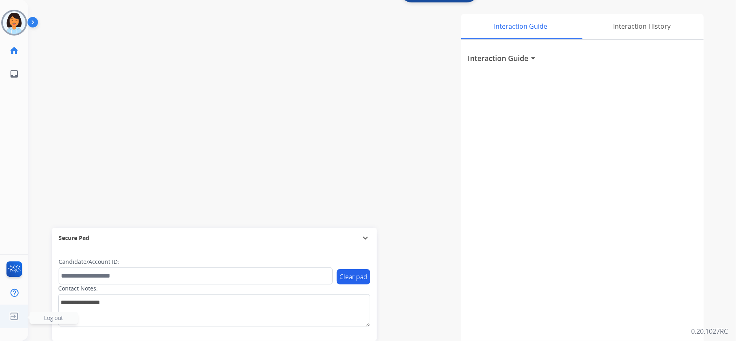
click at [11, 316] on img at bounding box center [14, 316] width 15 height 15
